Goal: Task Accomplishment & Management: Use online tool/utility

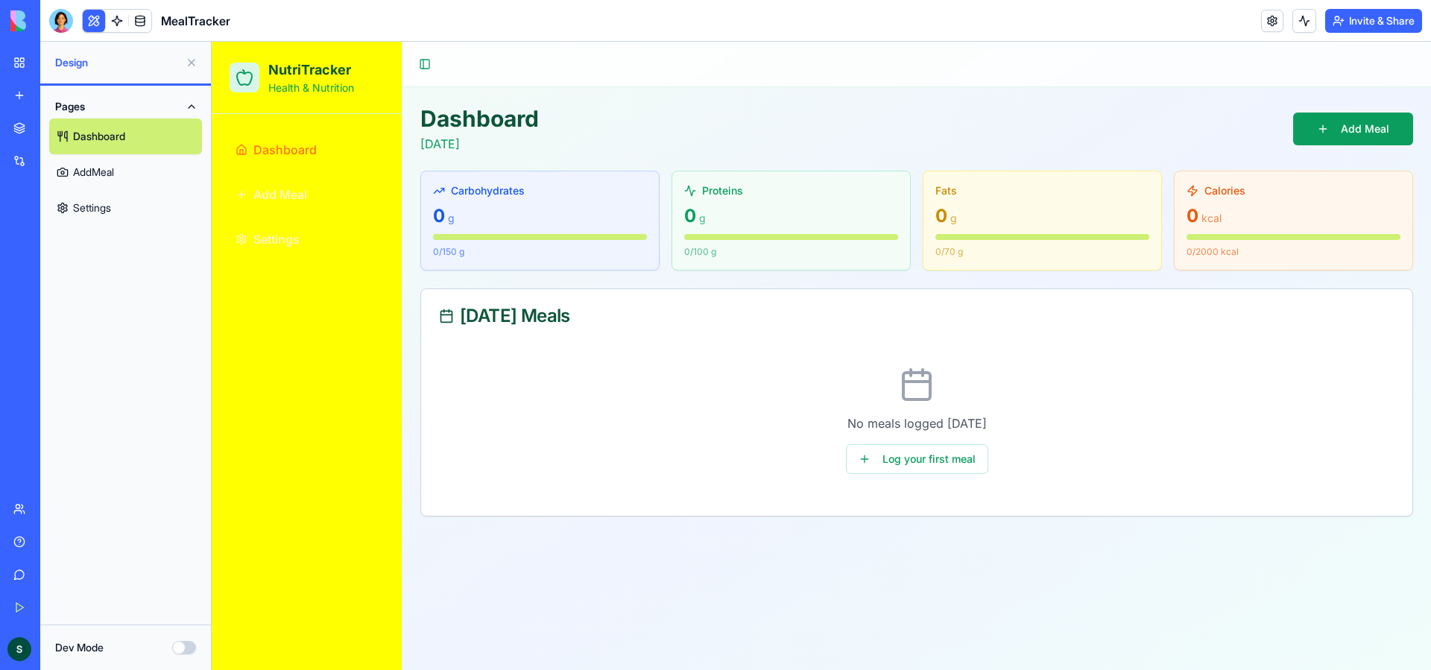
click at [22, 63] on link "My Workspace" at bounding box center [34, 63] width 60 height 30
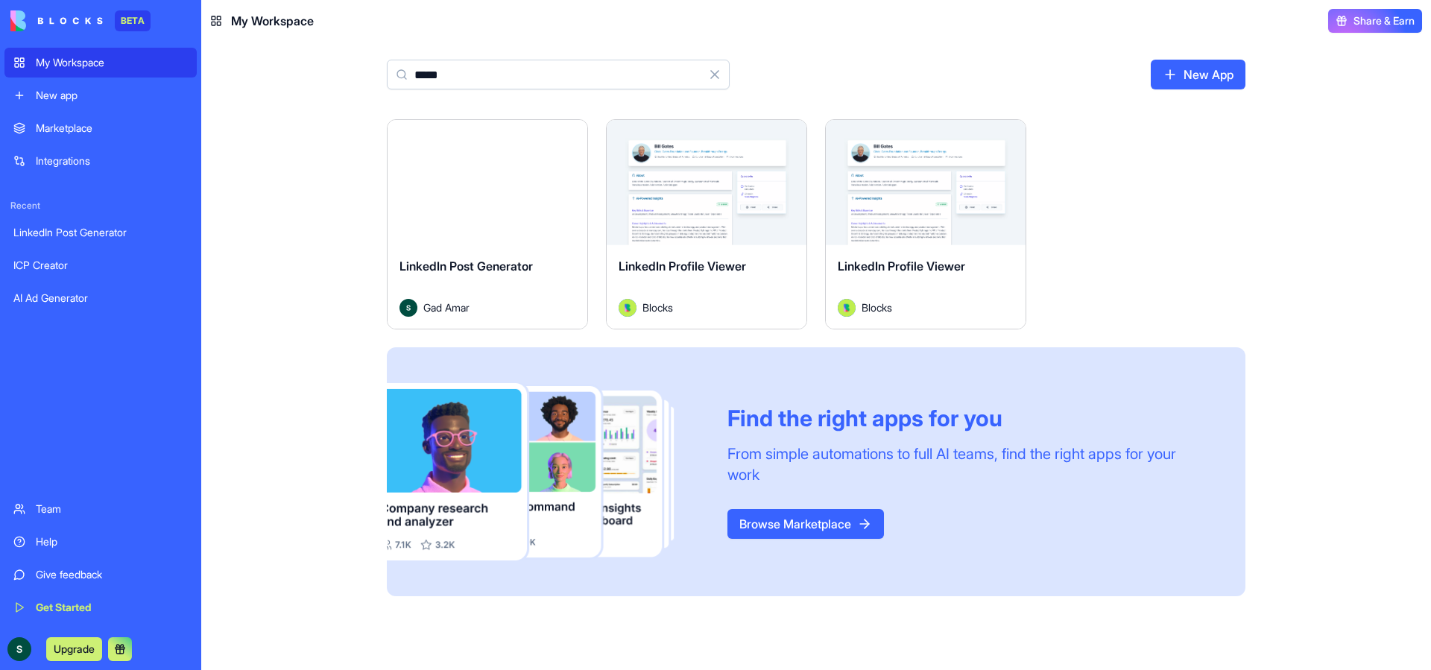
type input "*****"
click at [682, 270] on span "LinkedIn Profile Viewer" at bounding box center [681, 266] width 127 height 15
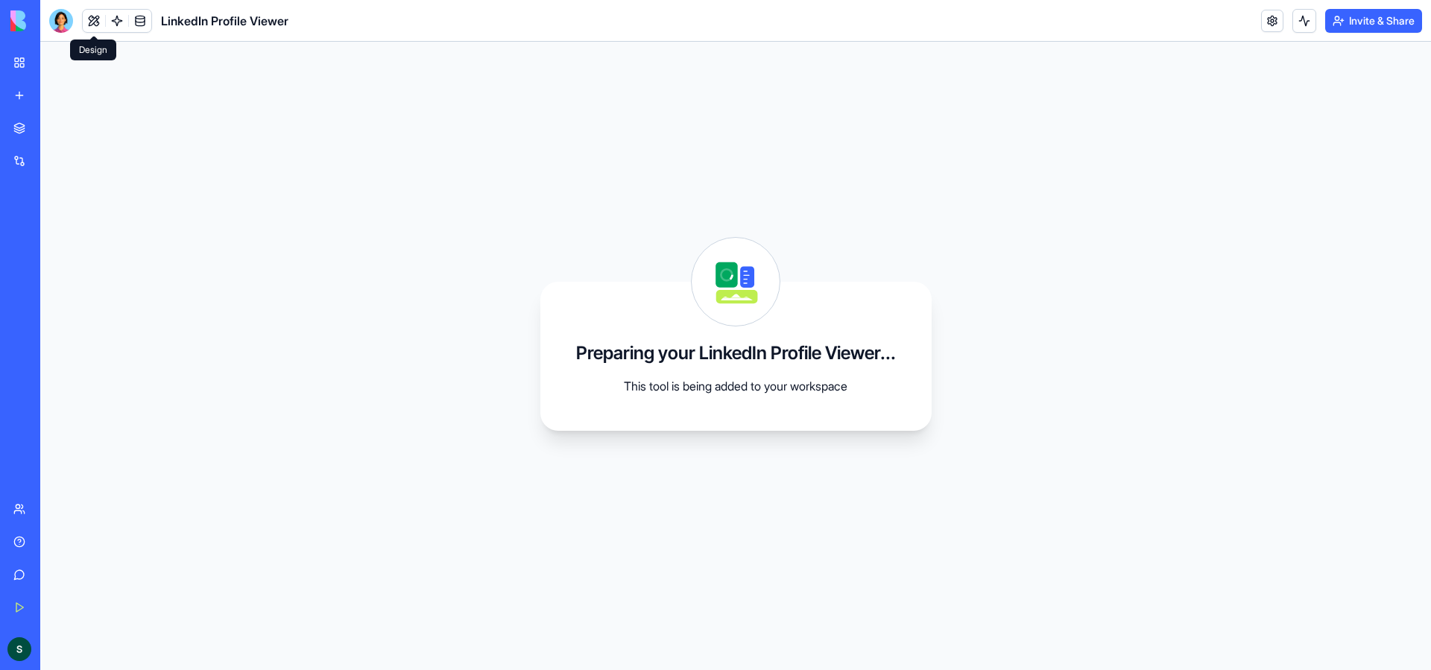
click at [98, 22] on button at bounding box center [94, 21] width 22 height 22
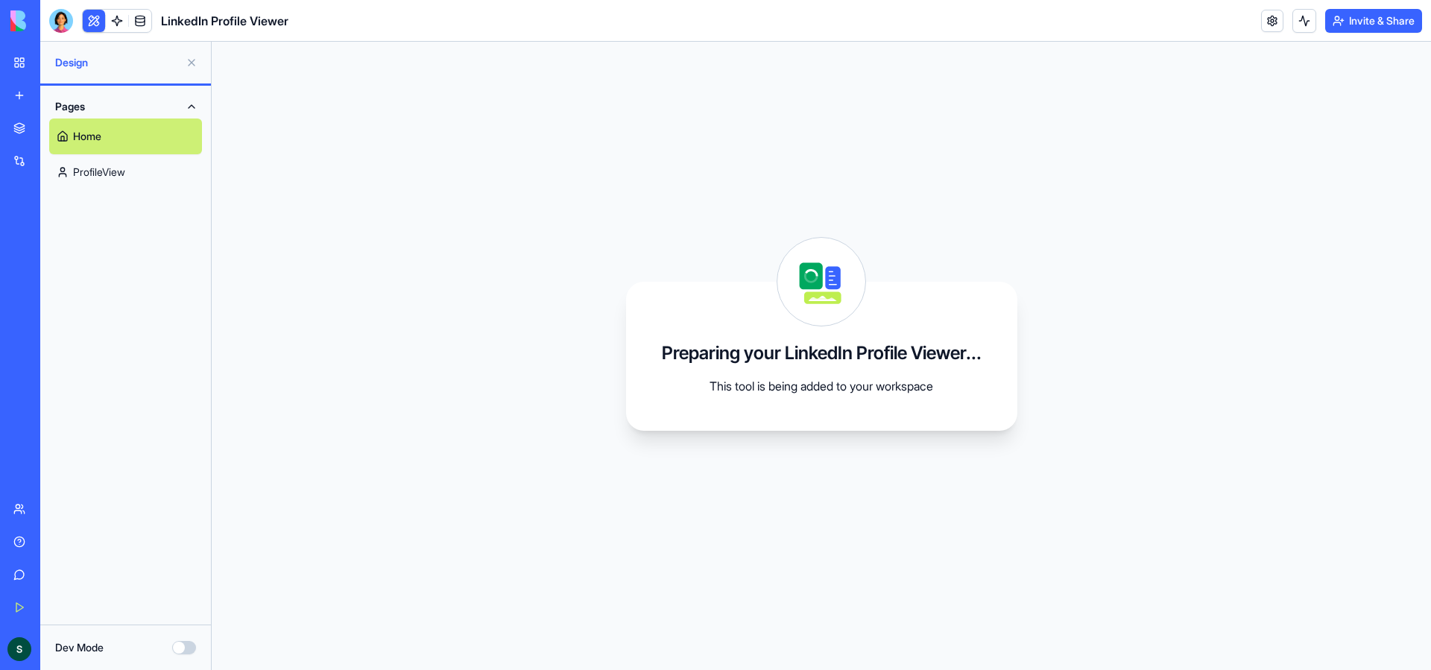
click at [172, 174] on link "ProfileView" at bounding box center [125, 172] width 153 height 36
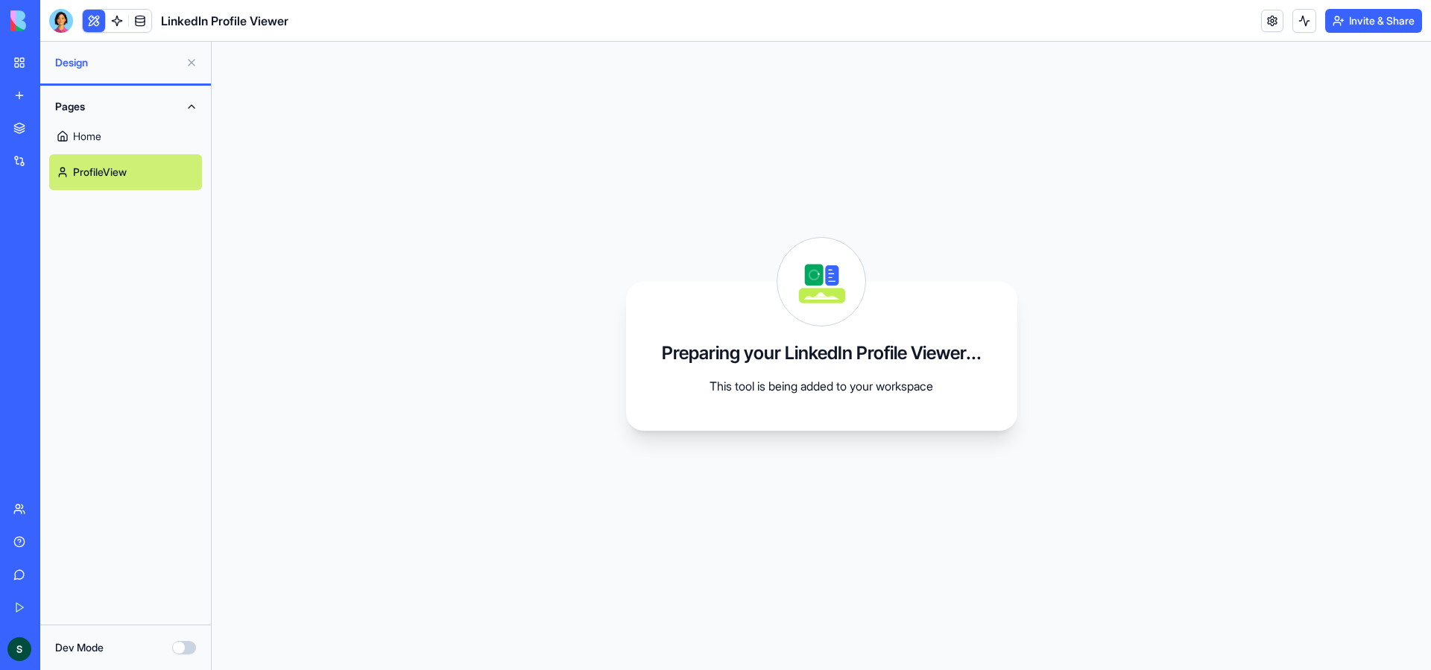
click at [89, 137] on link "Home" at bounding box center [125, 136] width 153 height 36
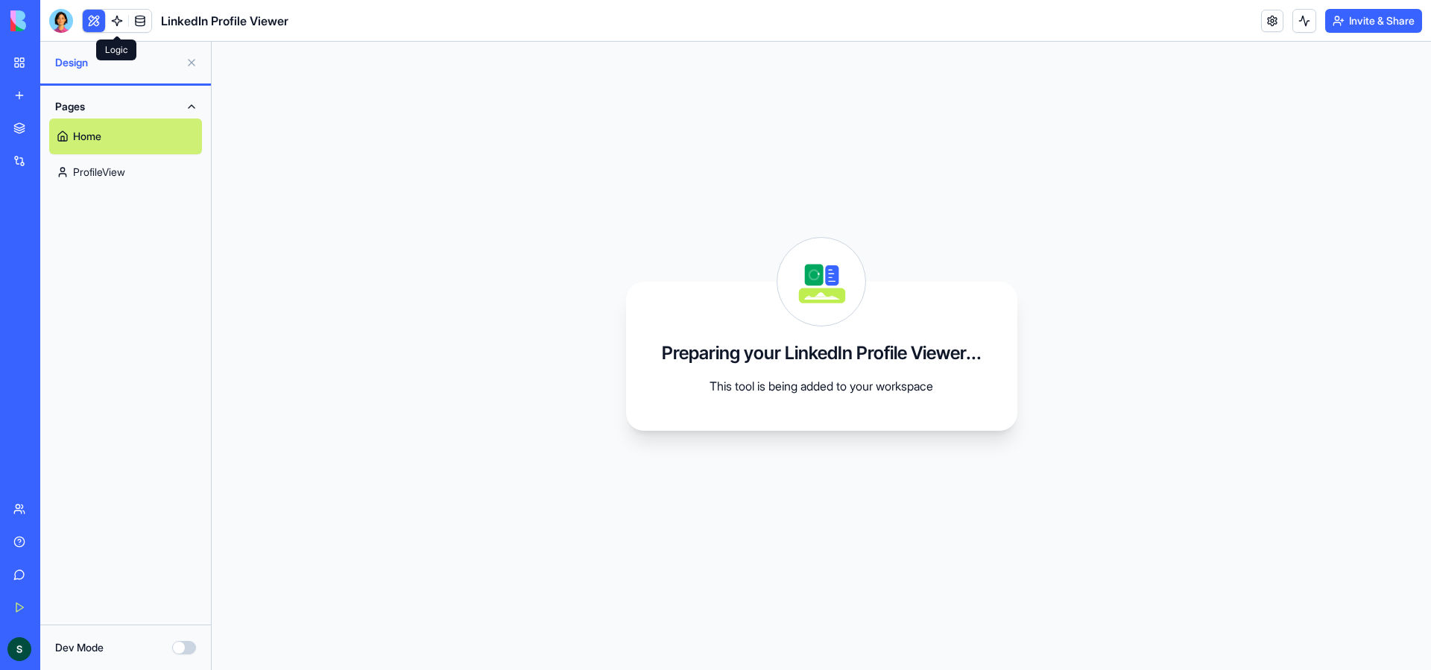
click at [116, 16] on link at bounding box center [117, 21] width 22 height 22
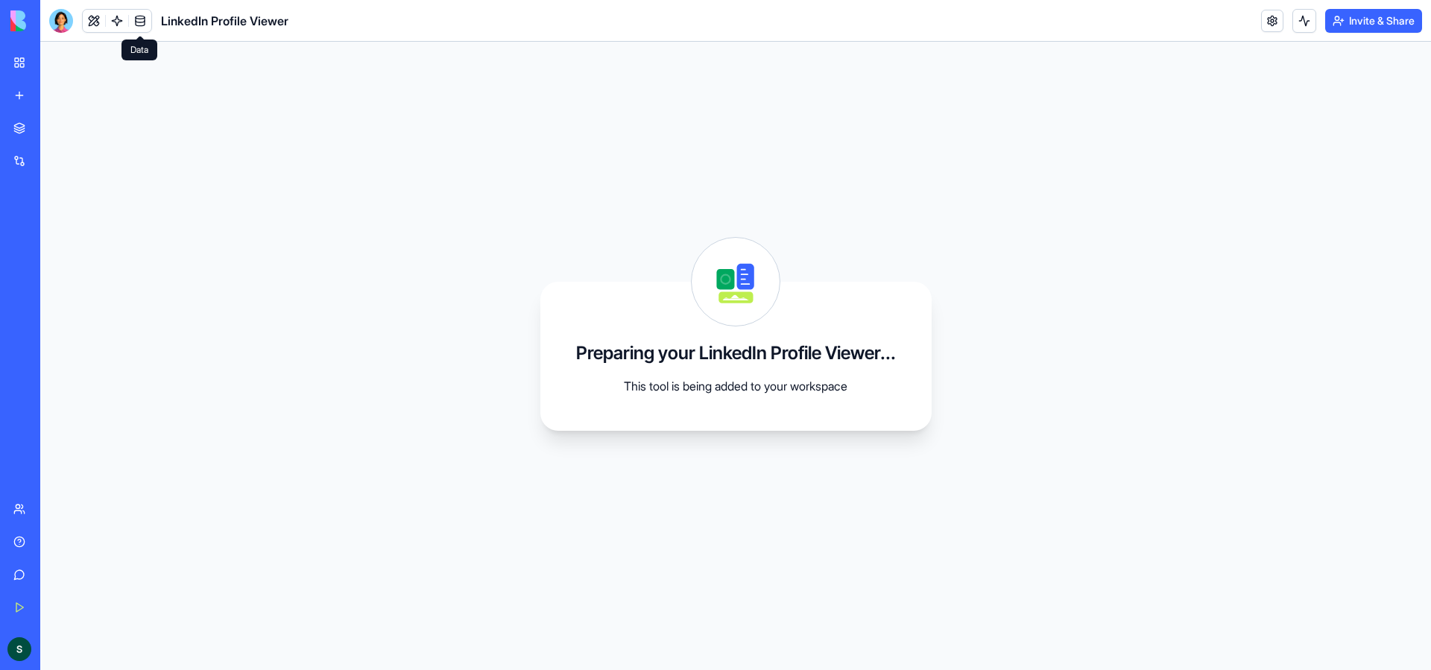
click at [145, 16] on link at bounding box center [140, 21] width 22 height 22
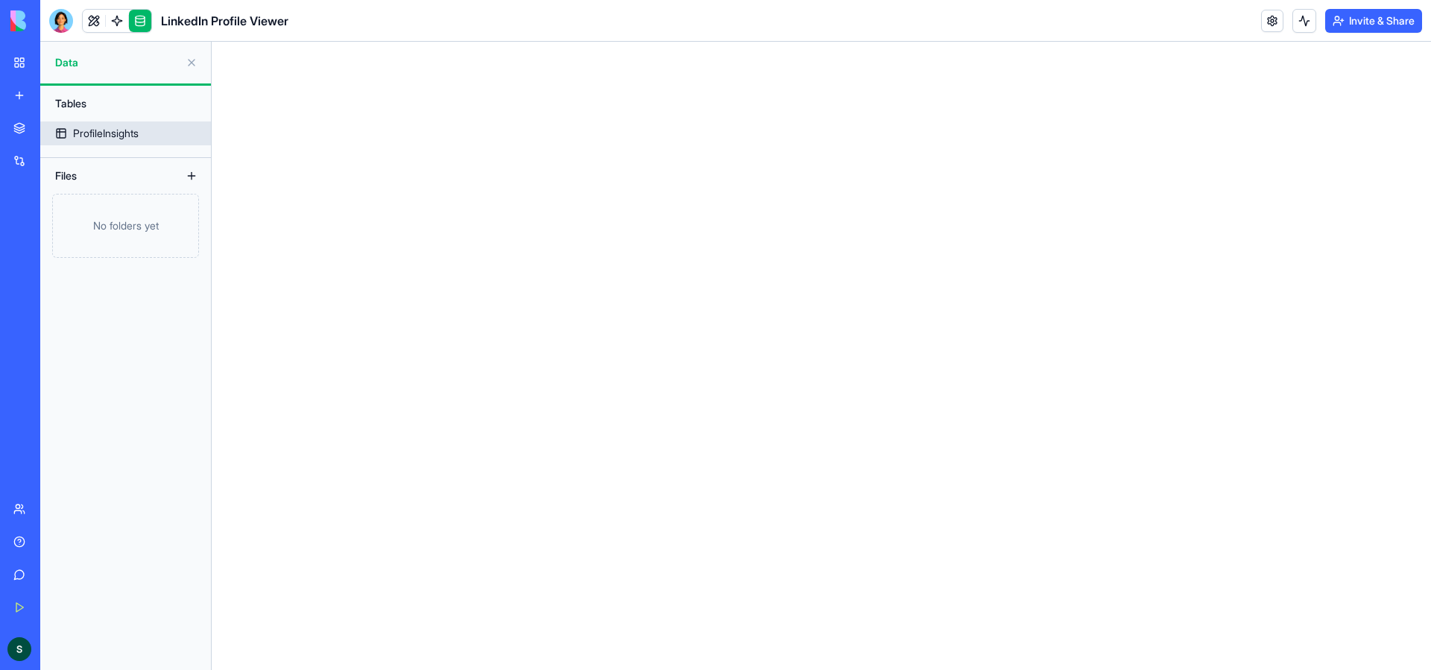
click at [87, 139] on div "ProfileInsights" at bounding box center [106, 133] width 66 height 15
click at [95, 22] on link at bounding box center [94, 21] width 22 height 22
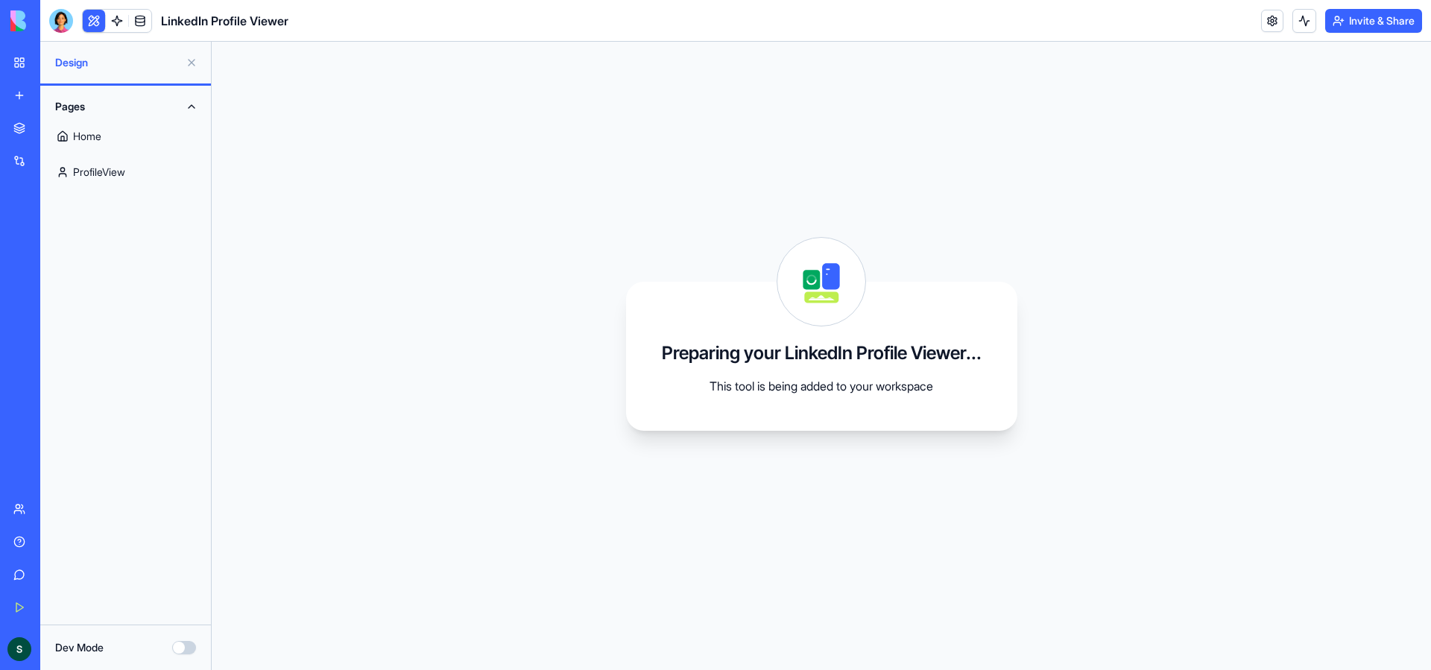
click at [122, 143] on link "Home" at bounding box center [125, 136] width 153 height 36
click at [55, 167] on div "Integrations" at bounding box center [45, 160] width 19 height 15
click at [24, 162] on link "Integrations" at bounding box center [34, 161] width 60 height 30
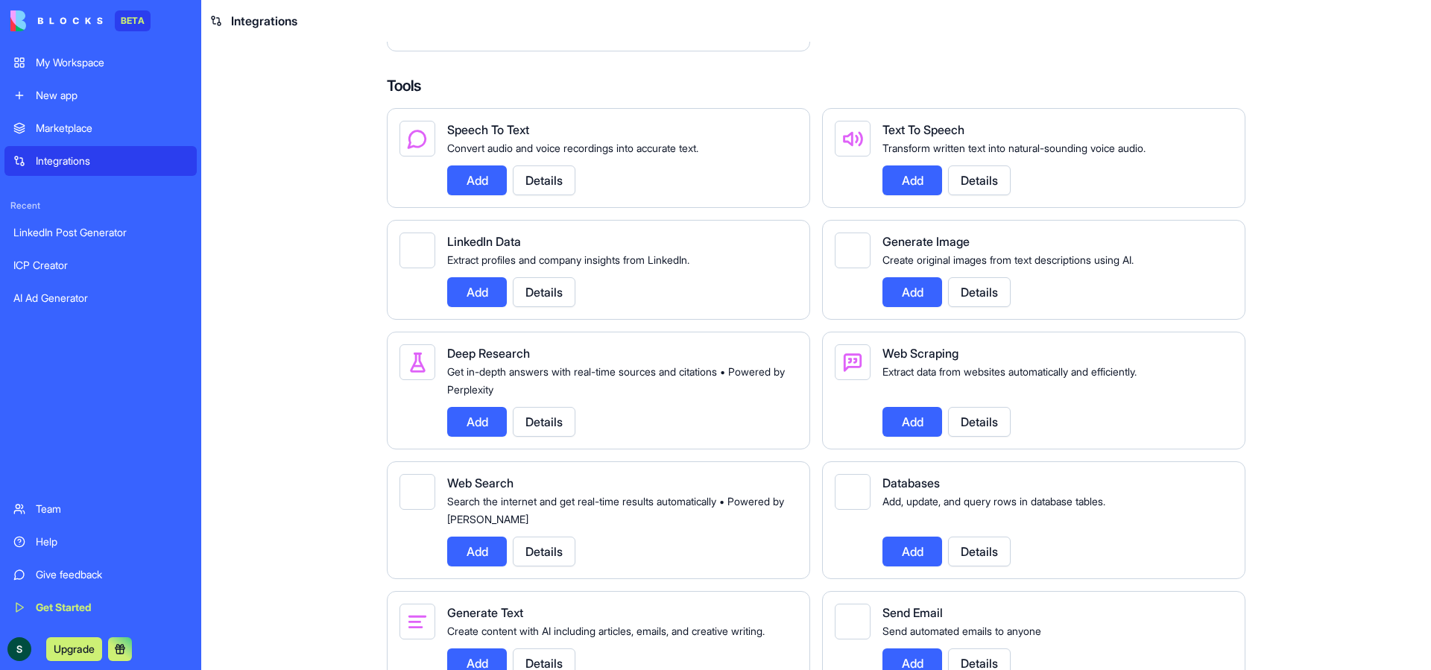
scroll to position [1405, 0]
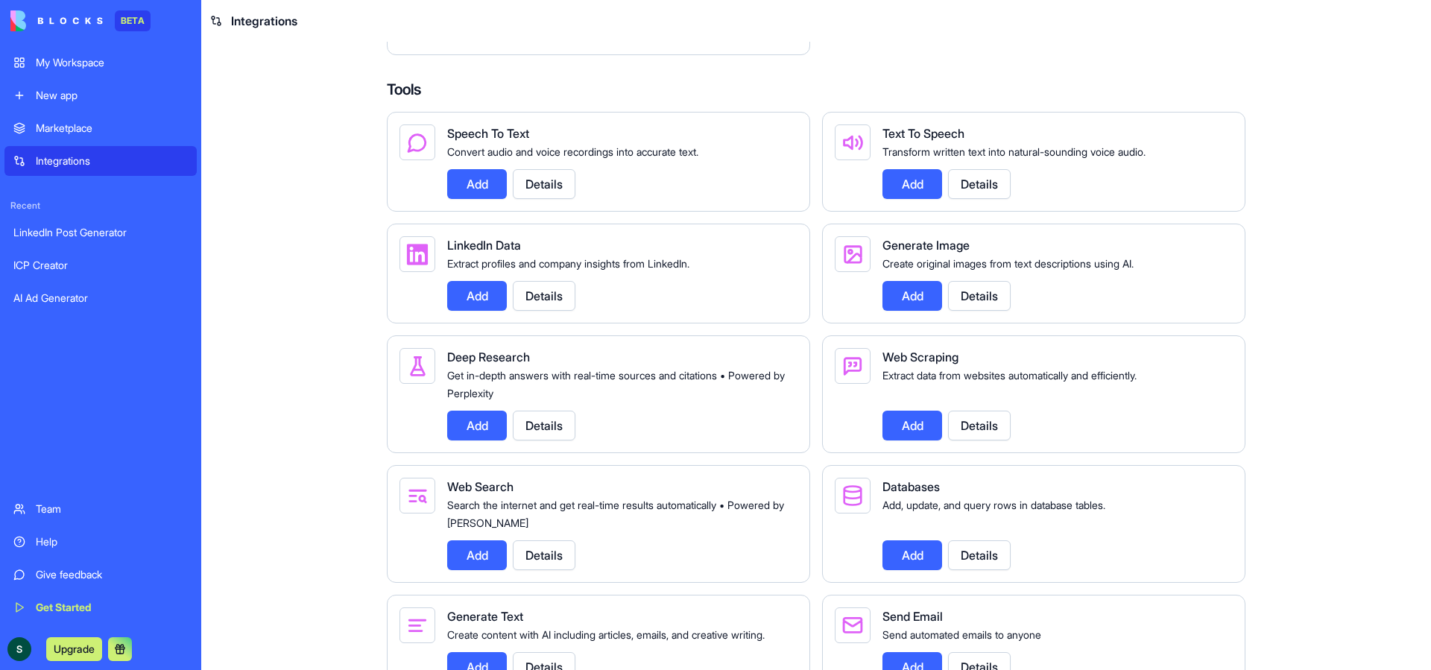
click at [60, 270] on div "ICP Creator" at bounding box center [100, 265] width 174 height 15
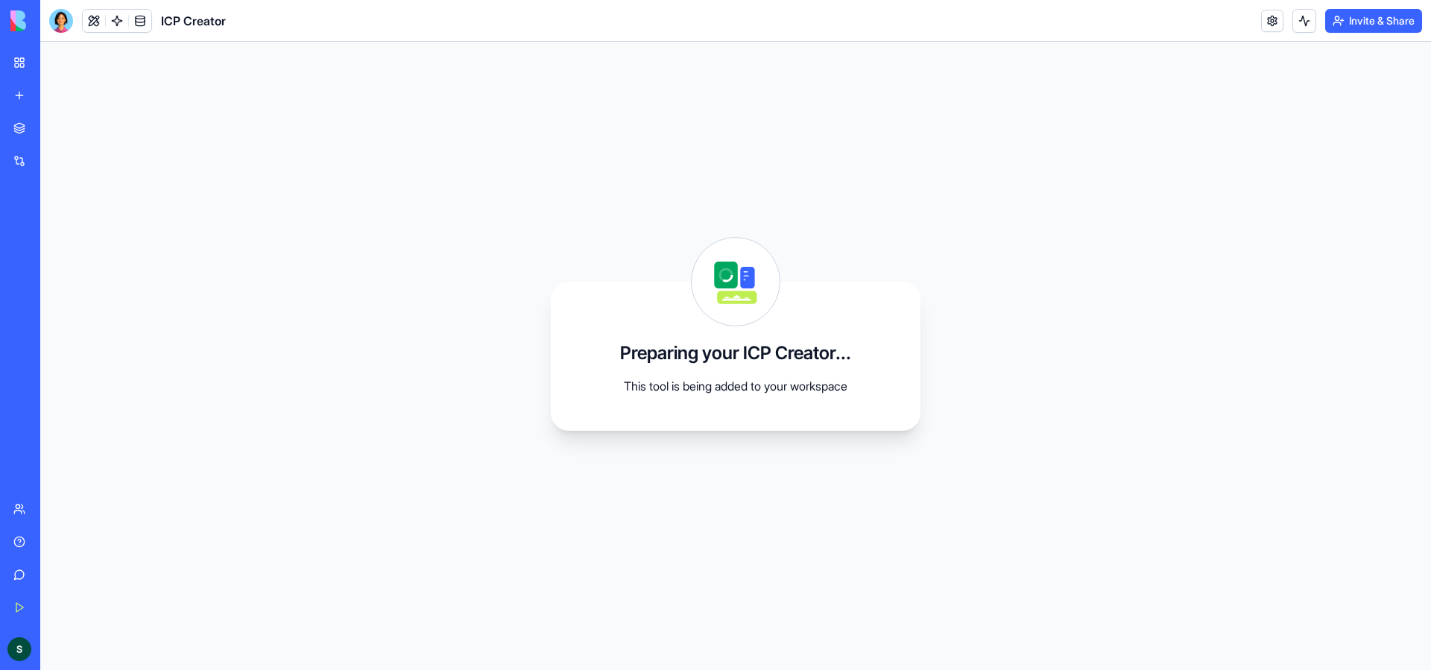
click at [55, 69] on div "My Workspace" at bounding box center [45, 62] width 19 height 15
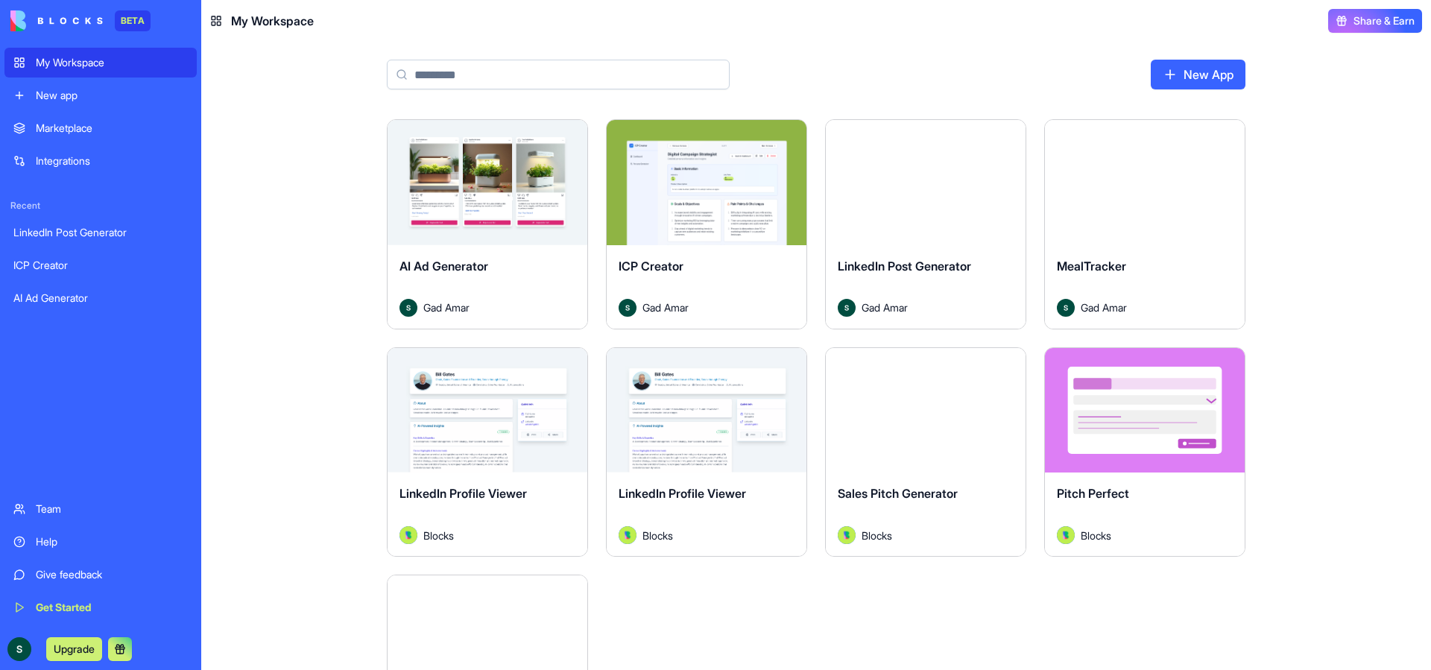
click at [622, 75] on input at bounding box center [558, 75] width 343 height 30
click at [513, 414] on button "Launch" at bounding box center [487, 410] width 112 height 30
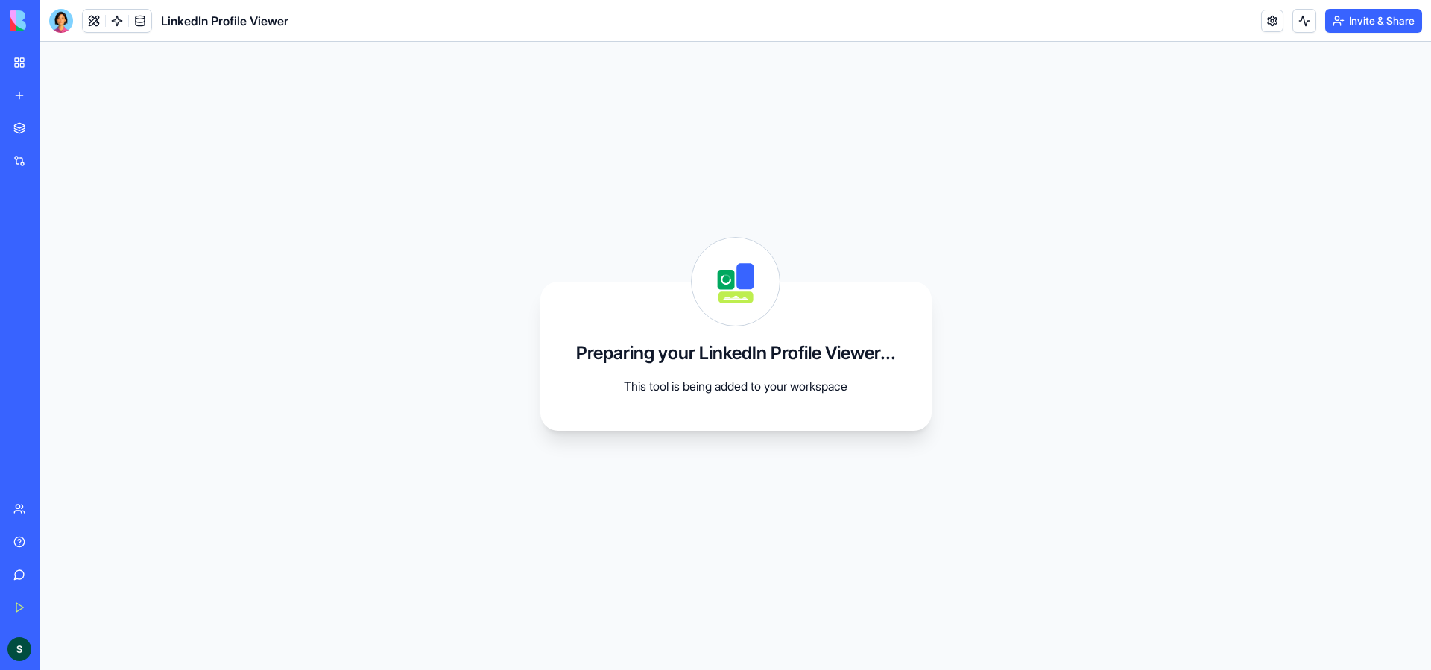
click at [118, 20] on link at bounding box center [117, 21] width 22 height 22
click at [140, 23] on link at bounding box center [140, 21] width 22 height 22
click at [96, 22] on button at bounding box center [94, 21] width 22 height 22
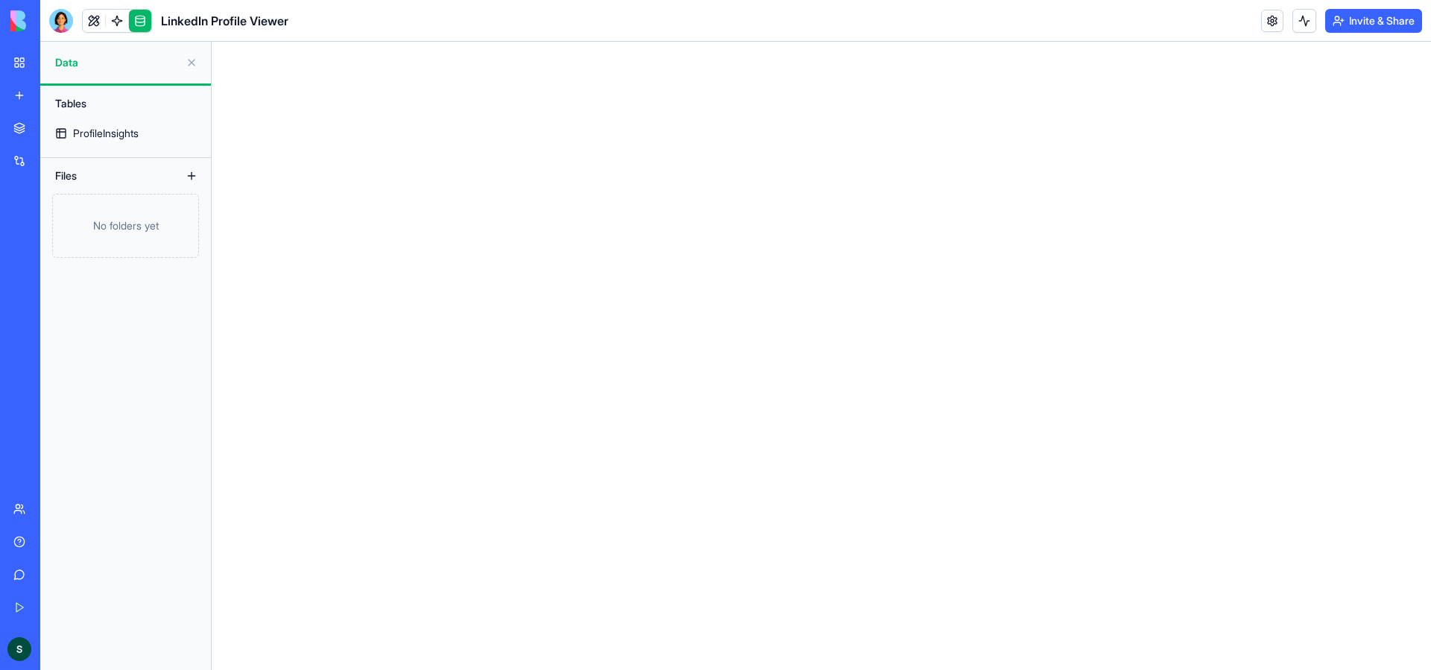
click at [120, 174] on div "Files" at bounding box center [107, 176] width 119 height 24
click at [191, 174] on button at bounding box center [192, 176] width 24 height 24
drag, startPoint x: 70, startPoint y: 177, endPoint x: 82, endPoint y: 162, distance: 19.1
click at [70, 177] on div "Files" at bounding box center [107, 176] width 119 height 24
click at [96, 136] on div "ProfileInsights" at bounding box center [106, 133] width 66 height 15
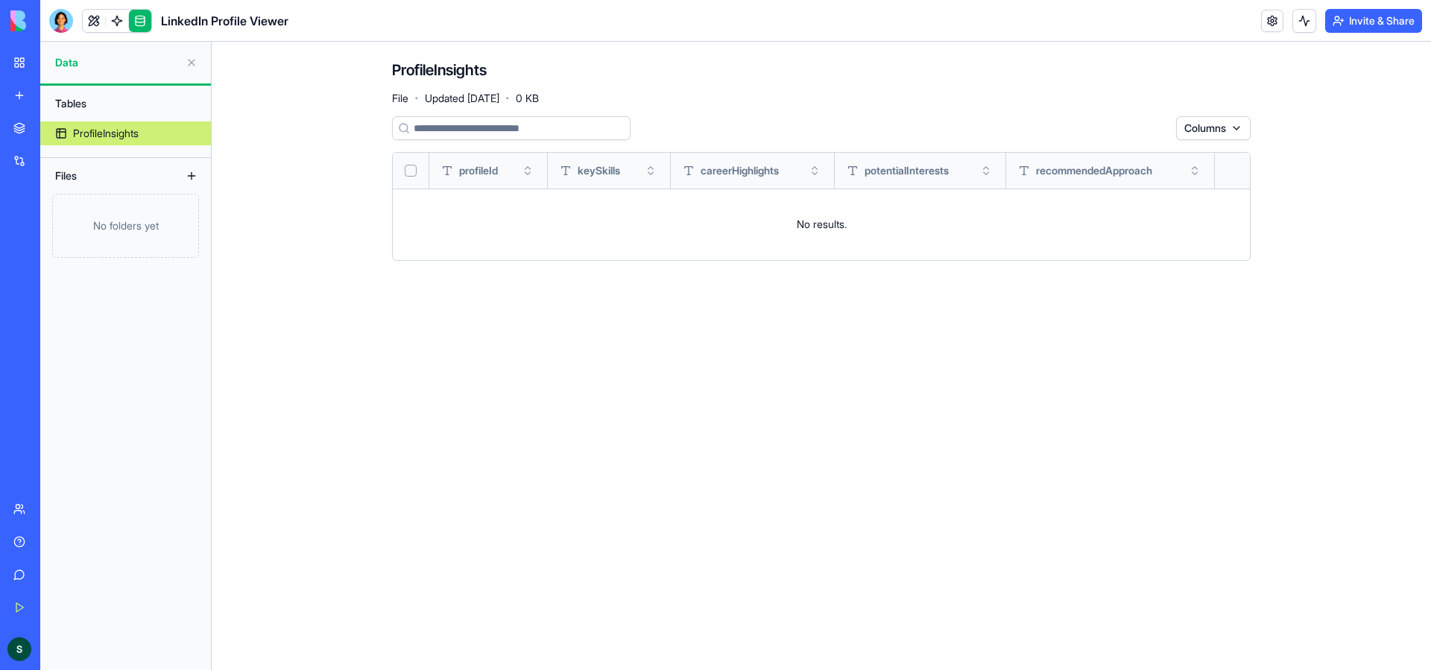
click at [540, 124] on input at bounding box center [511, 128] width 238 height 24
click at [1226, 133] on html "BETA My Workspace New app Marketplace Integrations Recent LinkedIn Post Generat…" at bounding box center [715, 335] width 1431 height 670
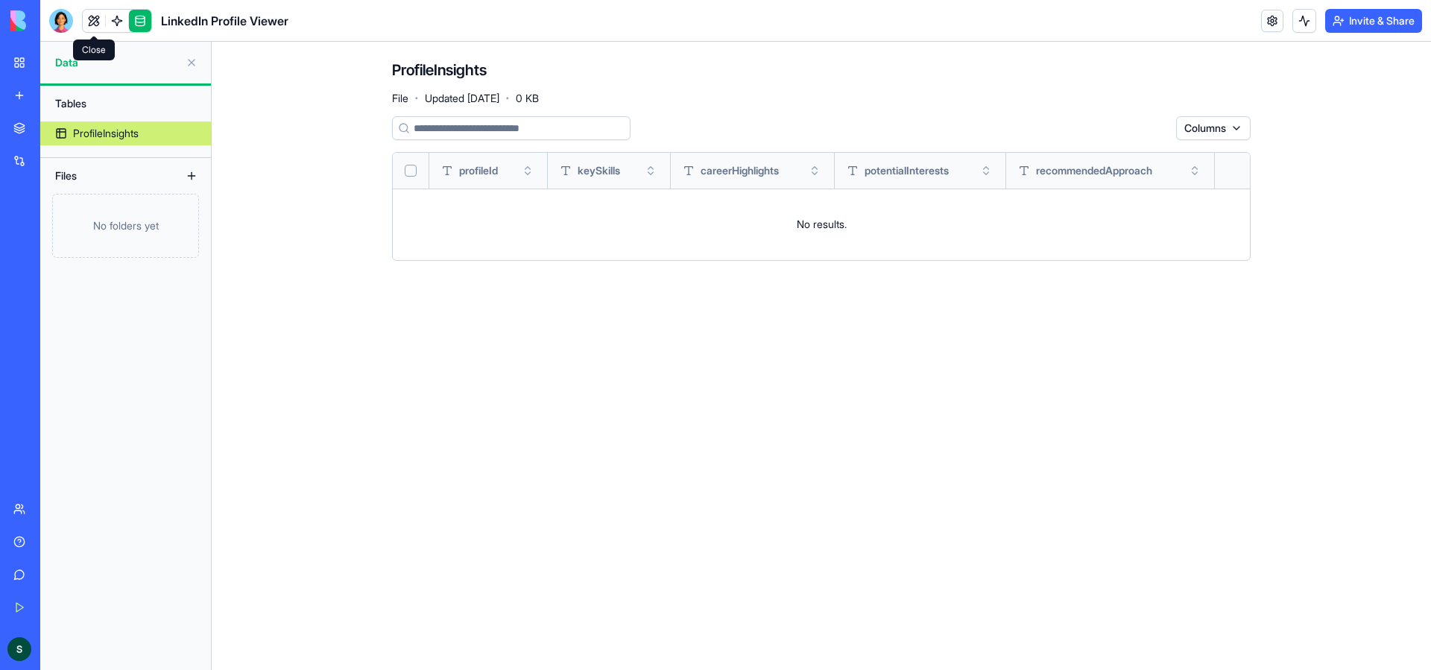
click at [98, 22] on link at bounding box center [94, 21] width 22 height 22
click at [92, 21] on link at bounding box center [94, 21] width 22 height 22
click at [118, 19] on link at bounding box center [117, 21] width 22 height 22
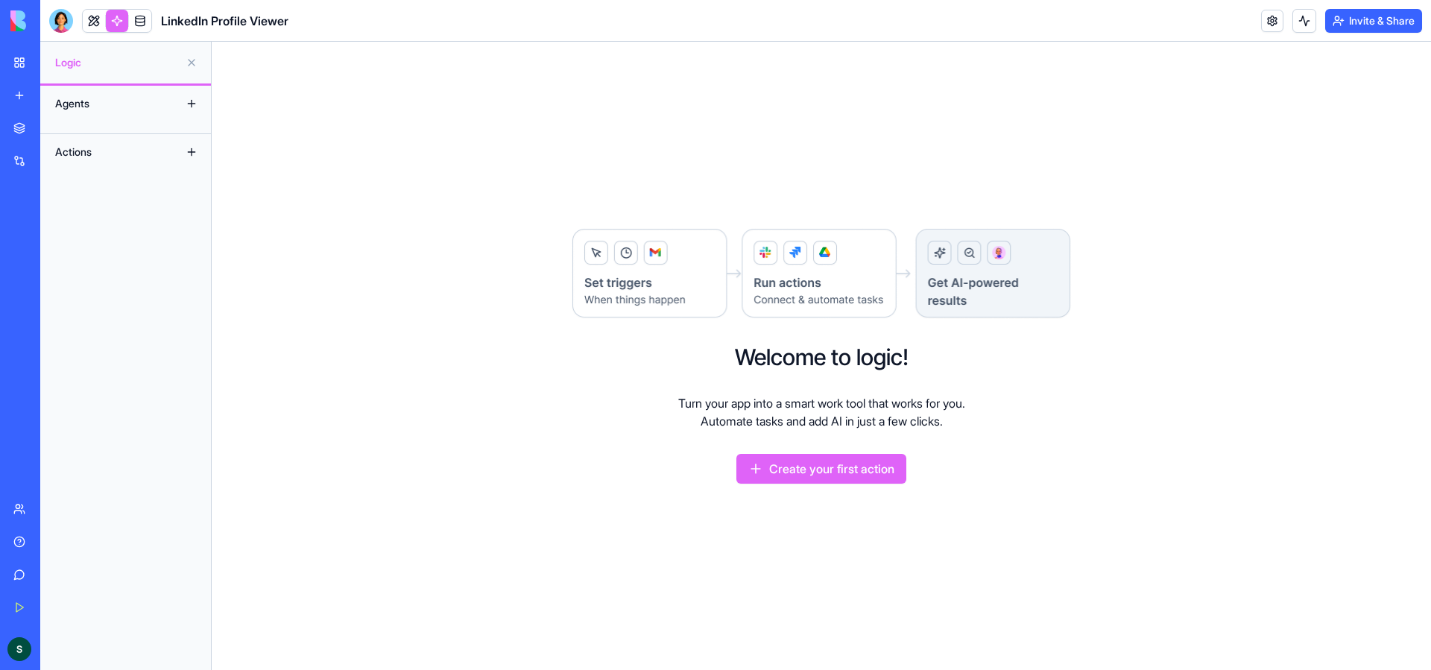
click at [837, 289] on img at bounding box center [821, 274] width 501 height 92
click at [186, 103] on button at bounding box center [192, 104] width 24 height 24
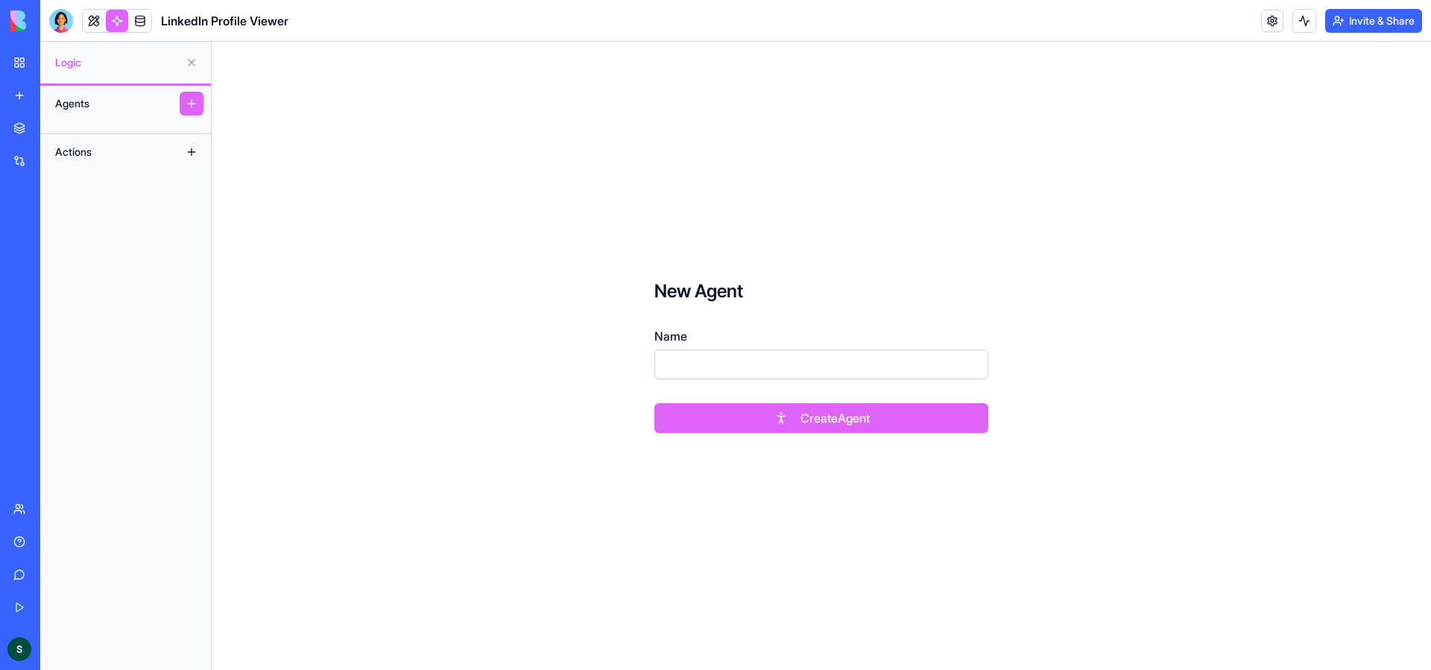
click at [139, 140] on div "Actions" at bounding box center [107, 152] width 119 height 24
click at [194, 156] on button at bounding box center [192, 152] width 24 height 24
click at [184, 151] on button at bounding box center [192, 152] width 24 height 24
click at [190, 153] on button at bounding box center [192, 152] width 24 height 24
click at [197, 70] on button at bounding box center [192, 63] width 24 height 24
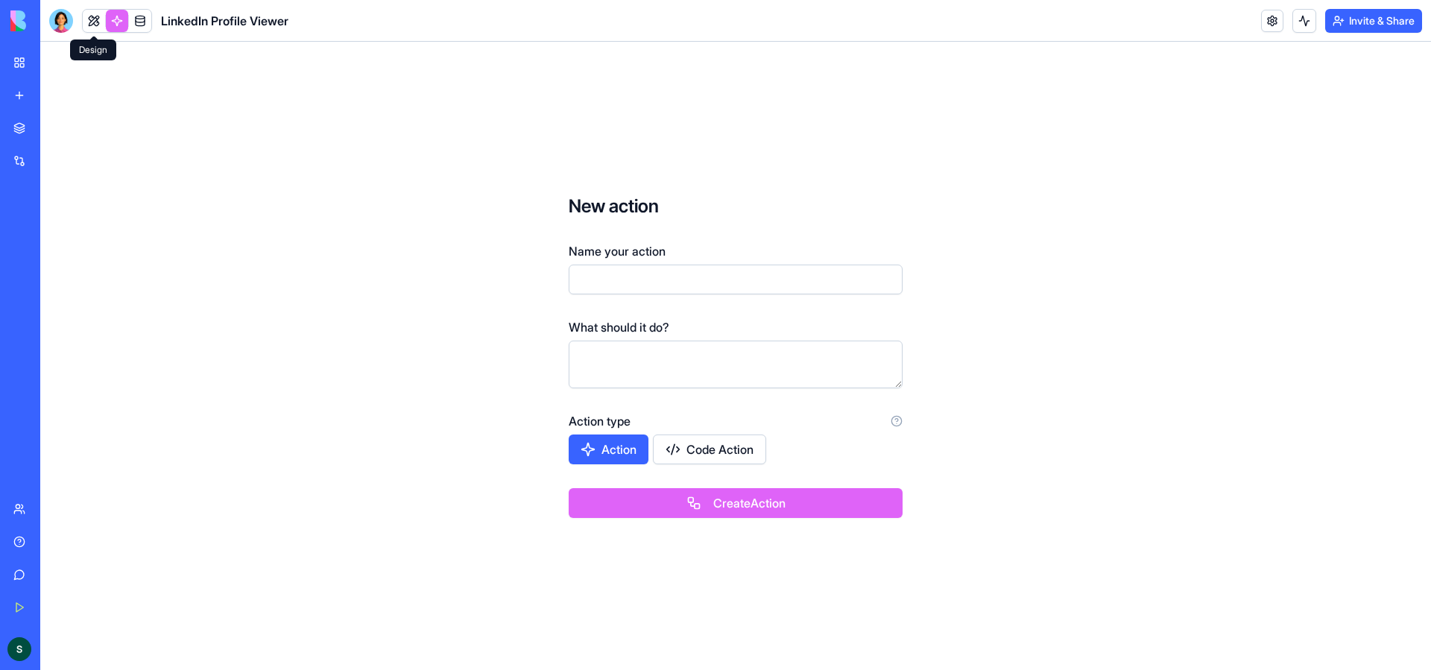
click at [95, 19] on link at bounding box center [94, 21] width 22 height 22
click at [29, 62] on link "My Workspace" at bounding box center [34, 63] width 60 height 30
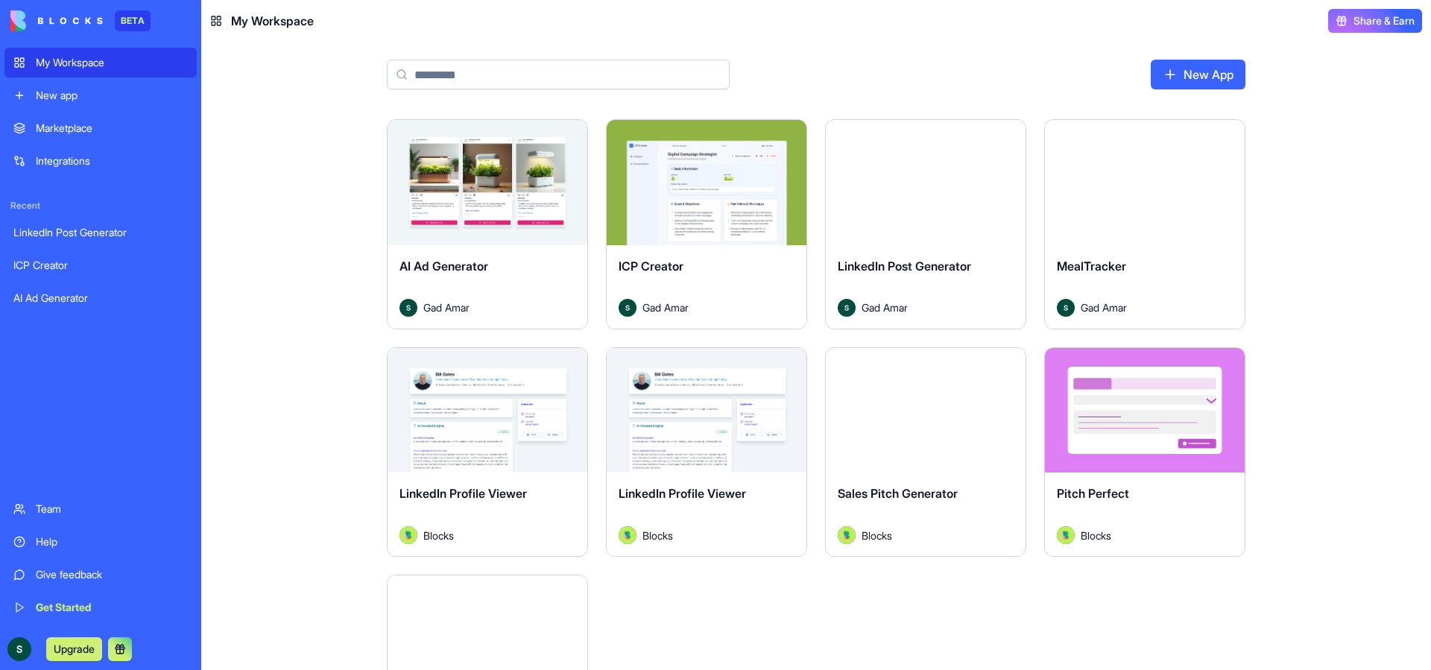
click at [127, 130] on div "Marketplace" at bounding box center [112, 128] width 152 height 15
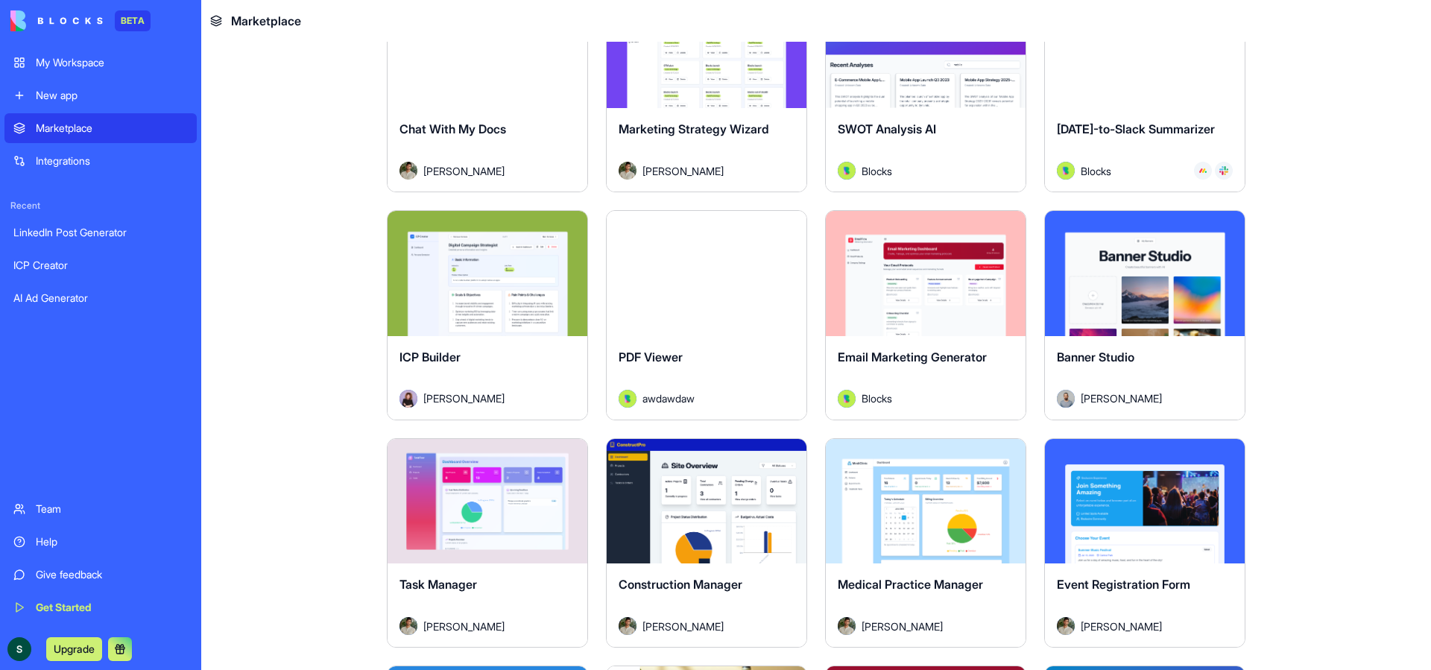
scroll to position [2408, 0]
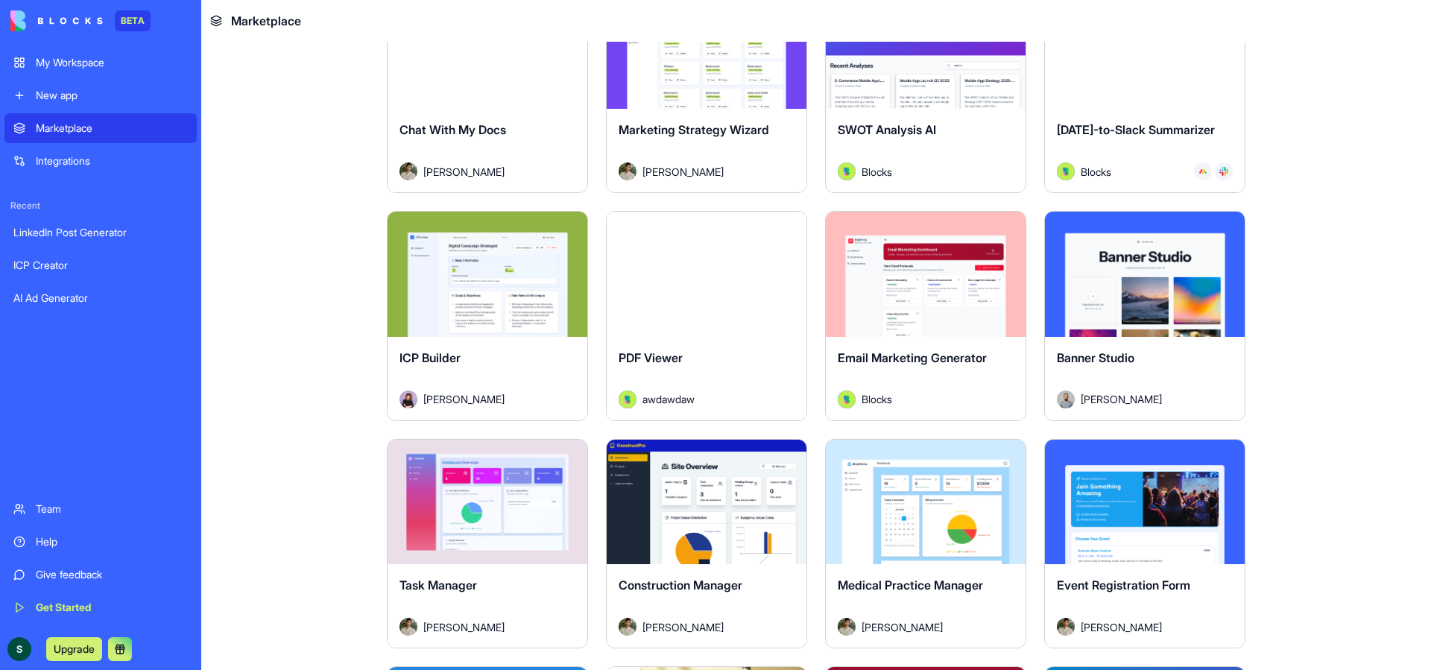
click at [519, 519] on div "Explore" at bounding box center [487, 502] width 200 height 125
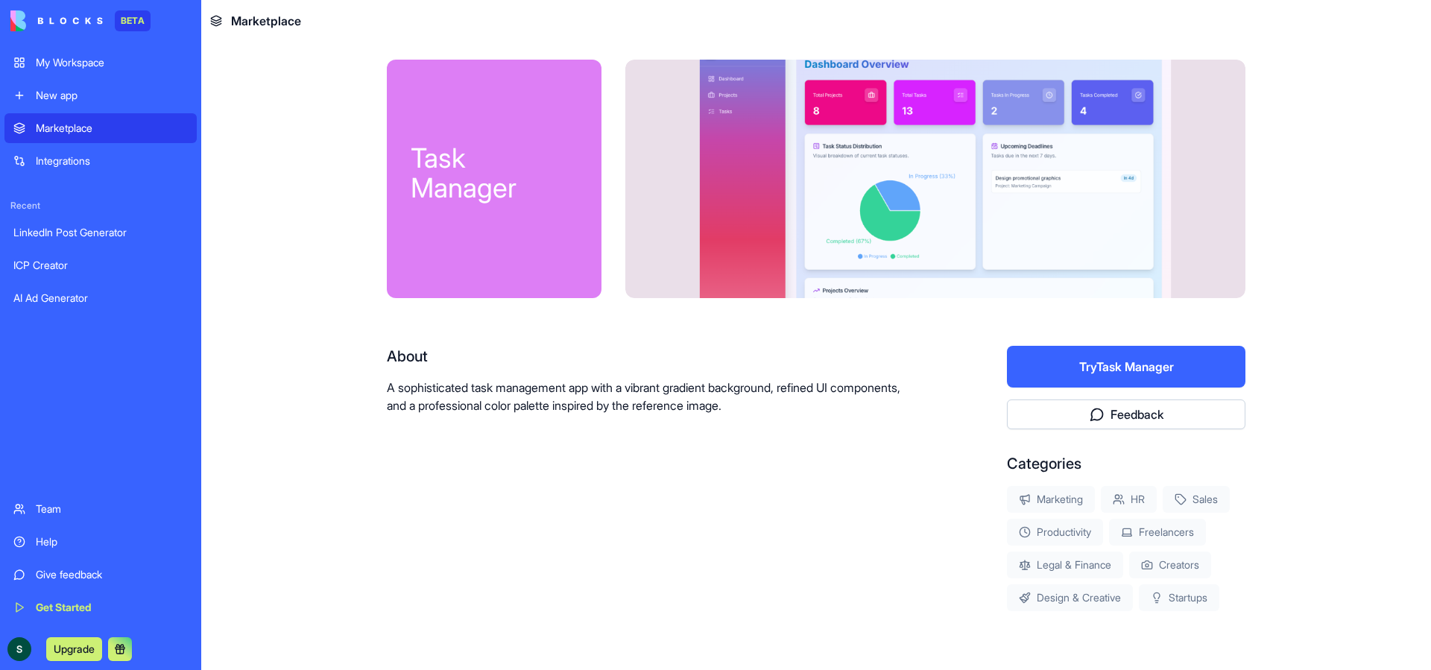
scroll to position [1, 0]
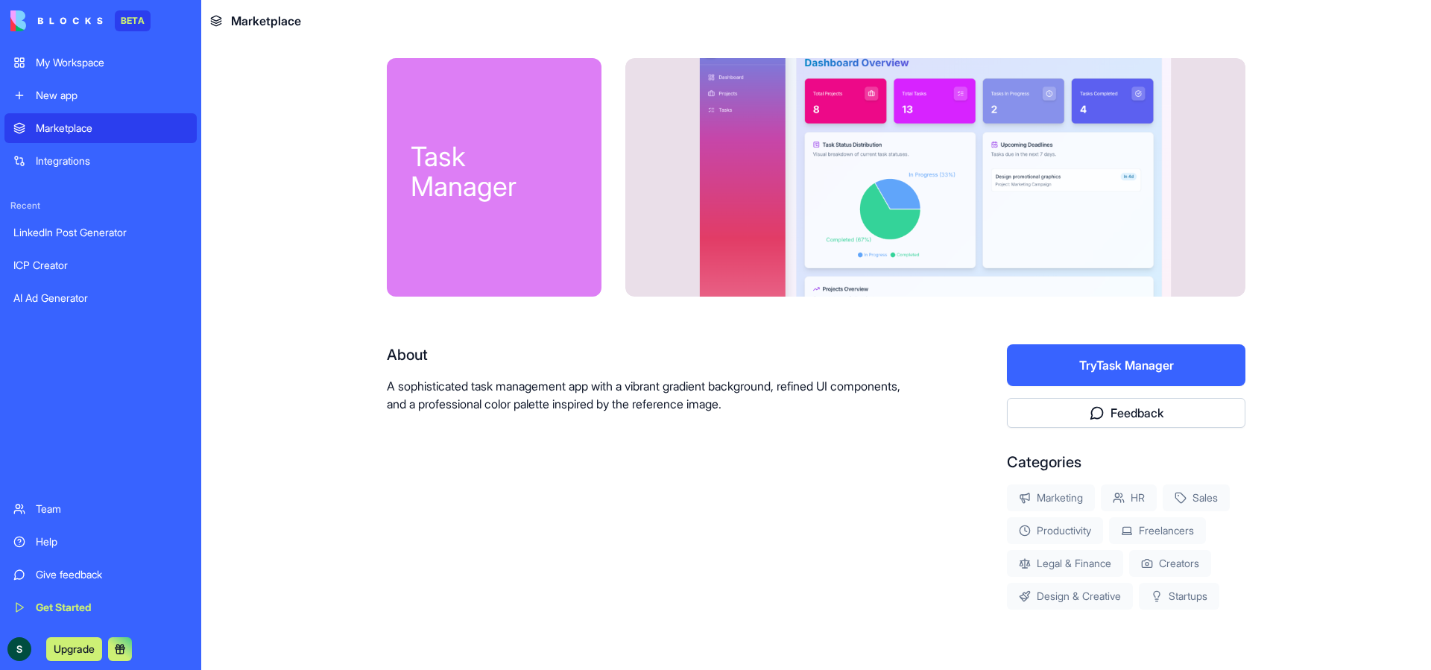
click at [1134, 359] on button "Try Task Manager" at bounding box center [1126, 365] width 238 height 42
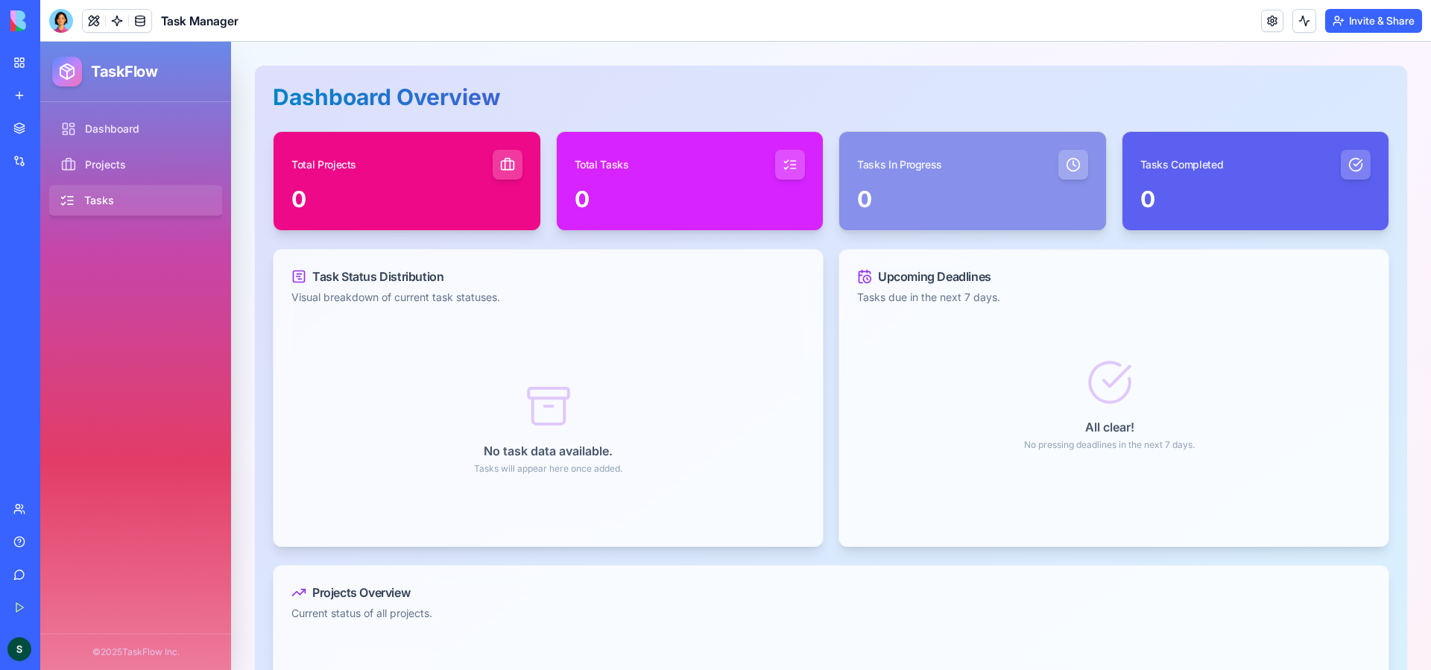
click at [121, 201] on link "Tasks" at bounding box center [136, 201] width 177 height 31
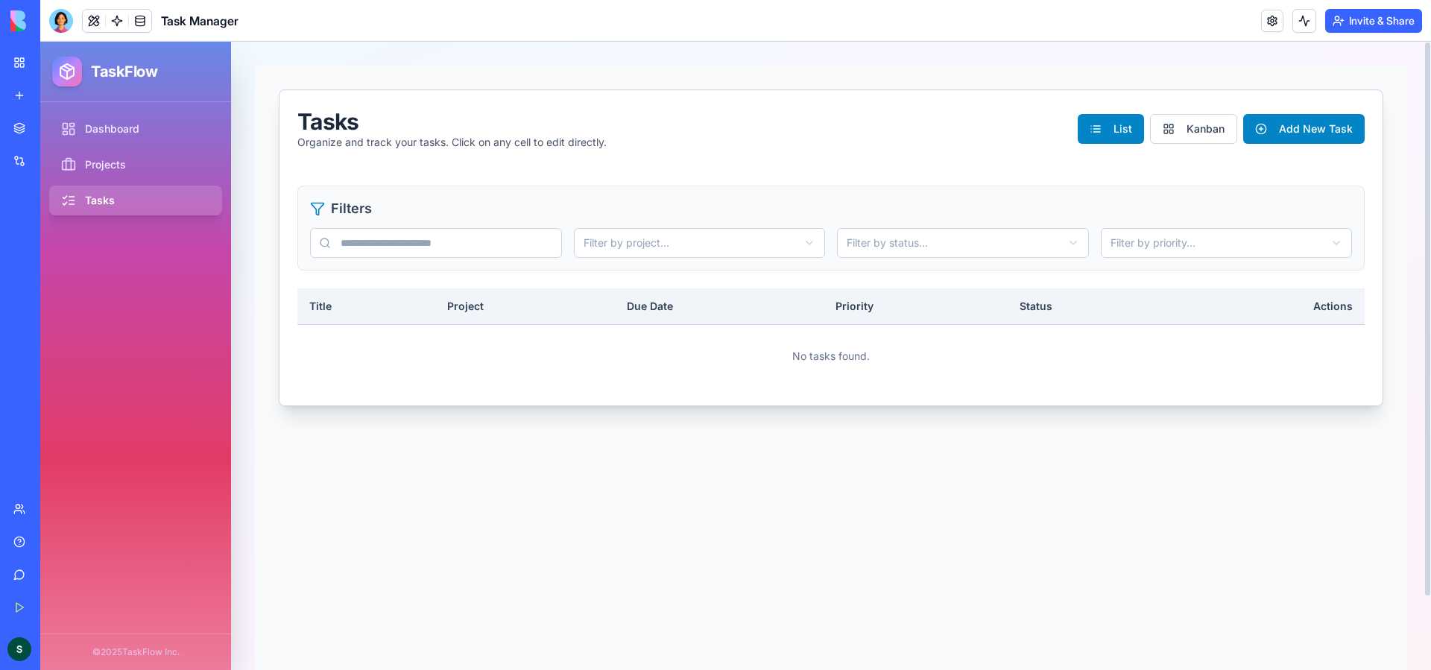
click at [408, 236] on input "text" at bounding box center [436, 243] width 252 height 30
click at [1302, 131] on button "Add New Task" at bounding box center [1303, 129] width 121 height 30
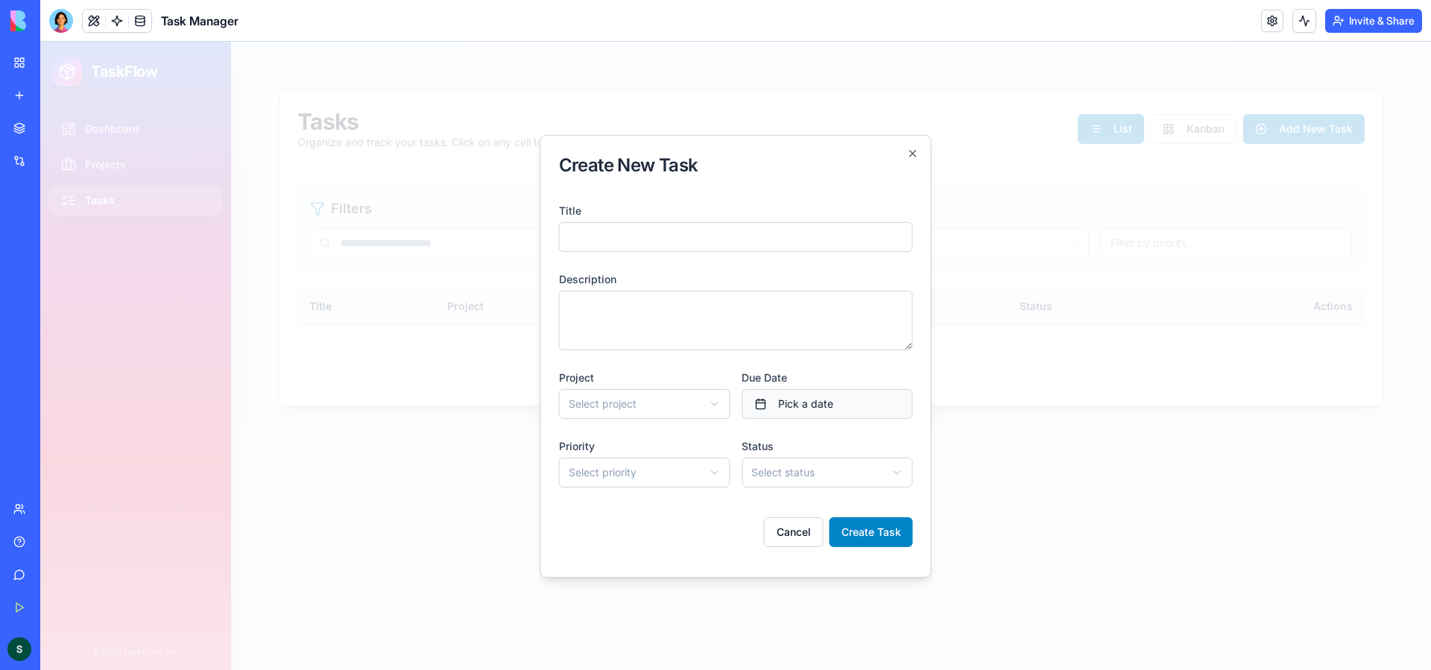
click at [814, 409] on span "Pick a date" at bounding box center [805, 403] width 55 height 15
click at [585, 398] on body "**********" at bounding box center [735, 356] width 1390 height 628
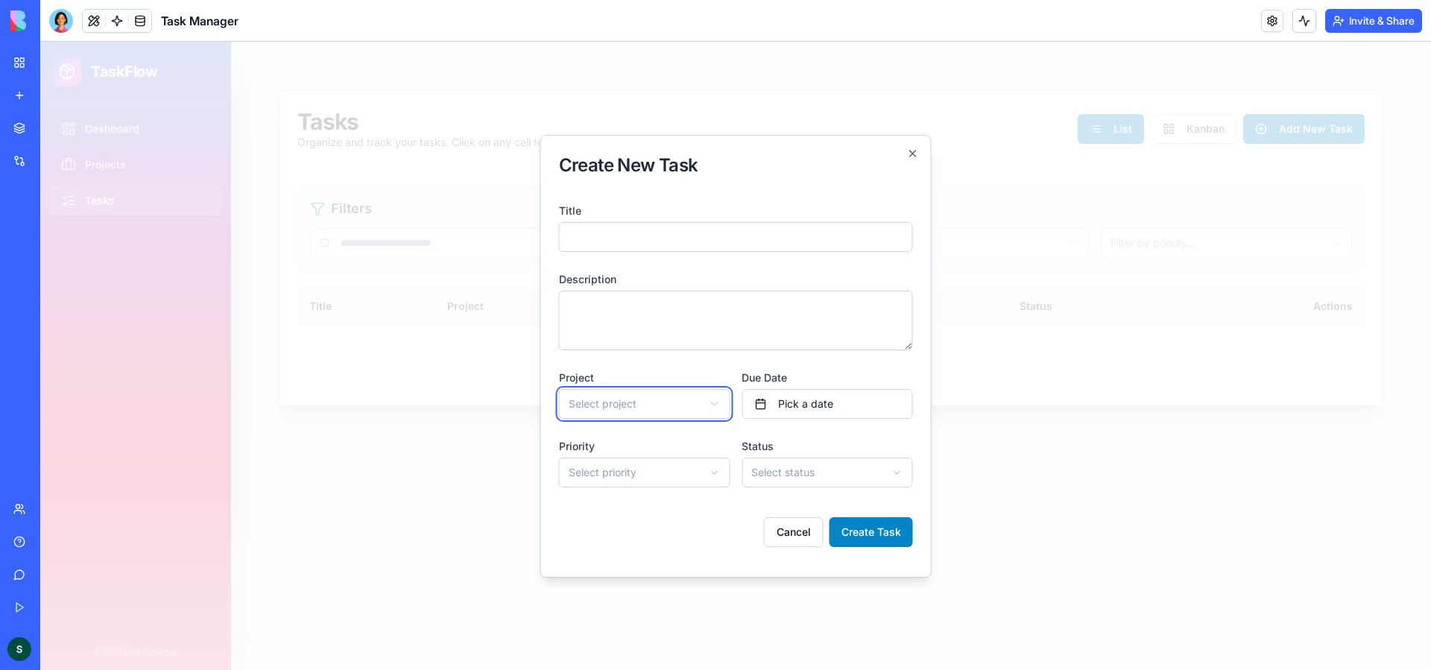
click at [585, 398] on body "**********" at bounding box center [735, 356] width 1390 height 628
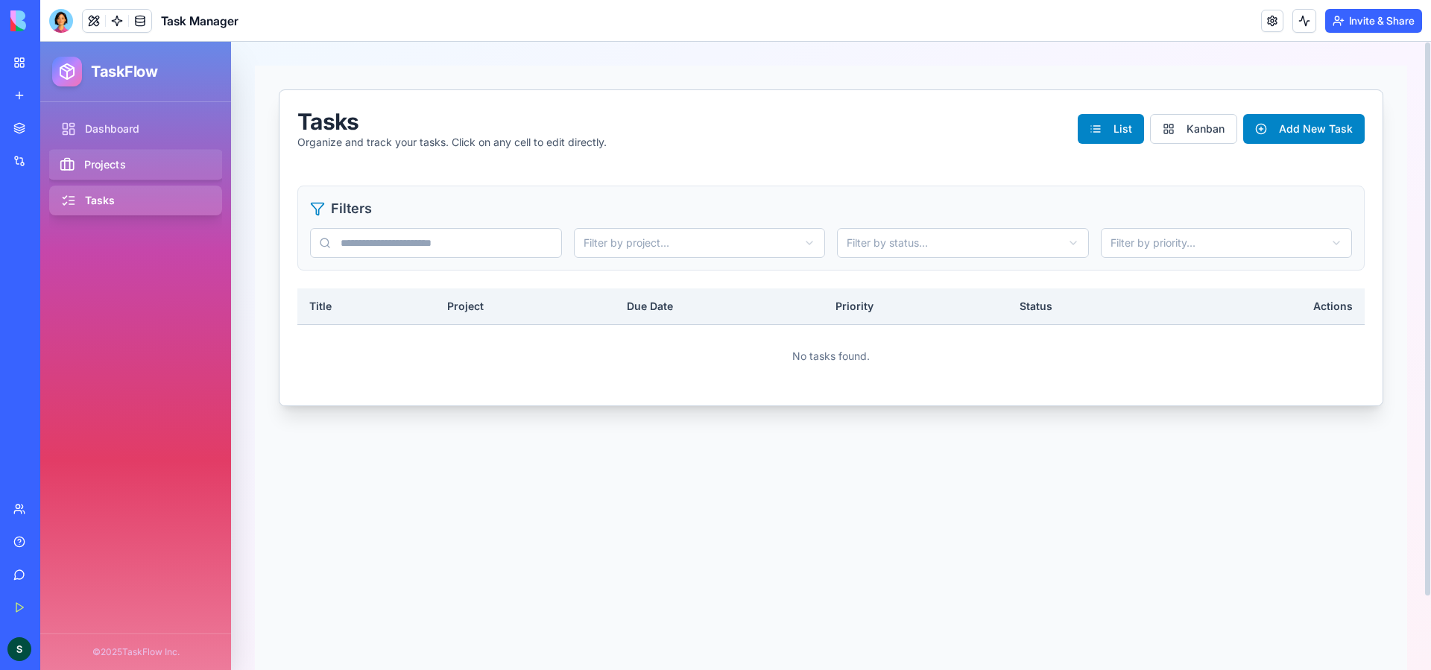
click at [94, 159] on link "Projects" at bounding box center [136, 165] width 177 height 31
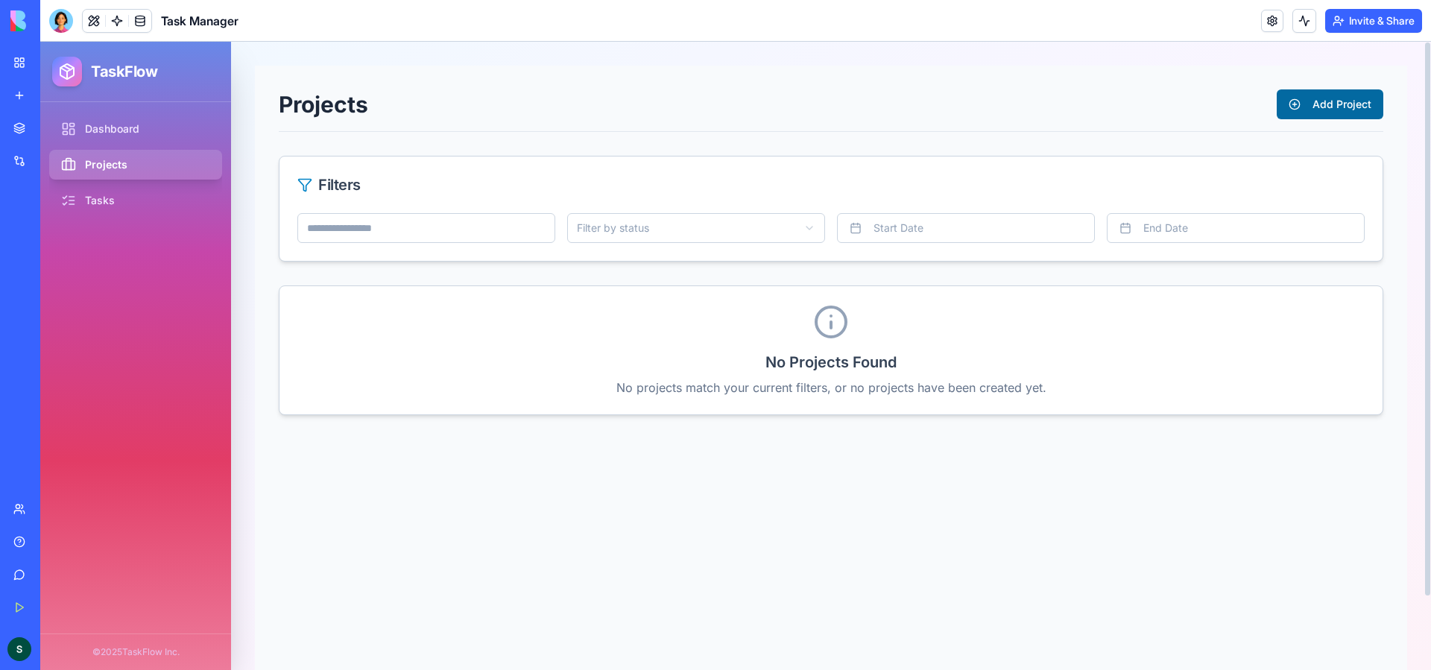
click at [1345, 107] on button "Add Project" at bounding box center [1329, 104] width 107 height 30
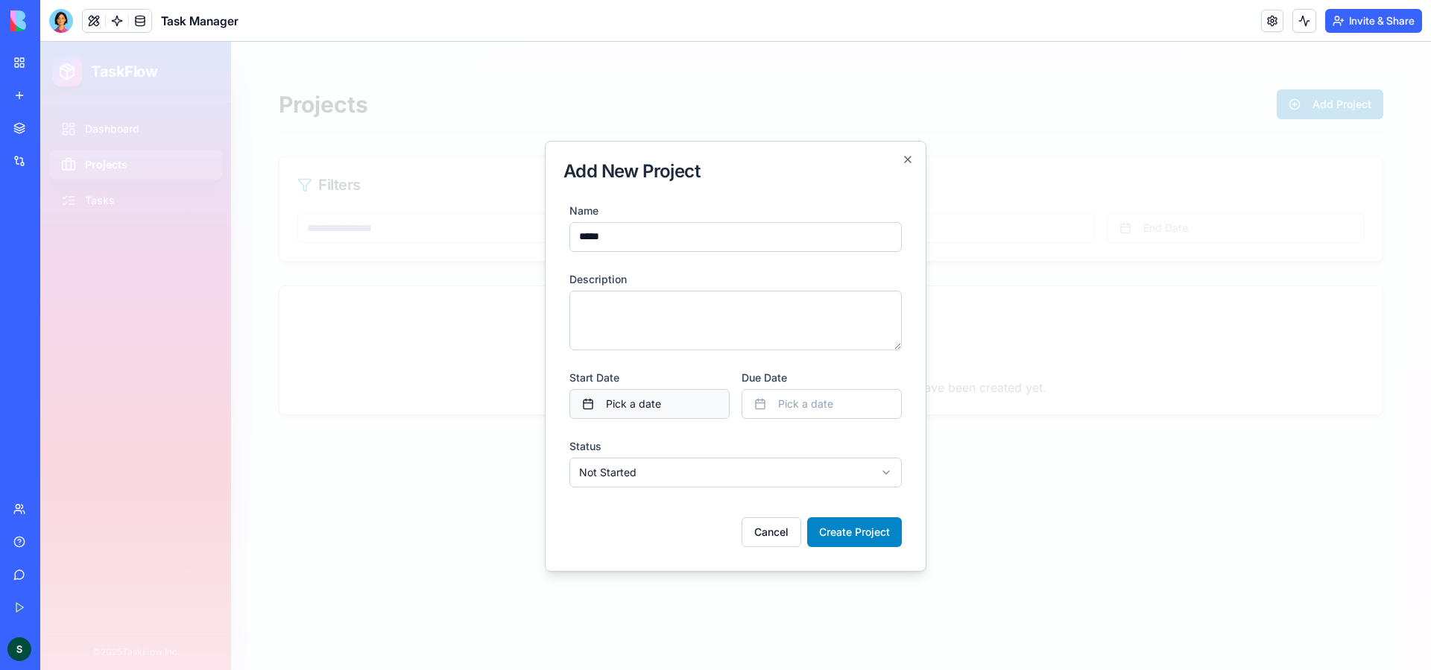
type input "*****"
click at [607, 408] on span "Pick a date" at bounding box center [633, 403] width 55 height 15
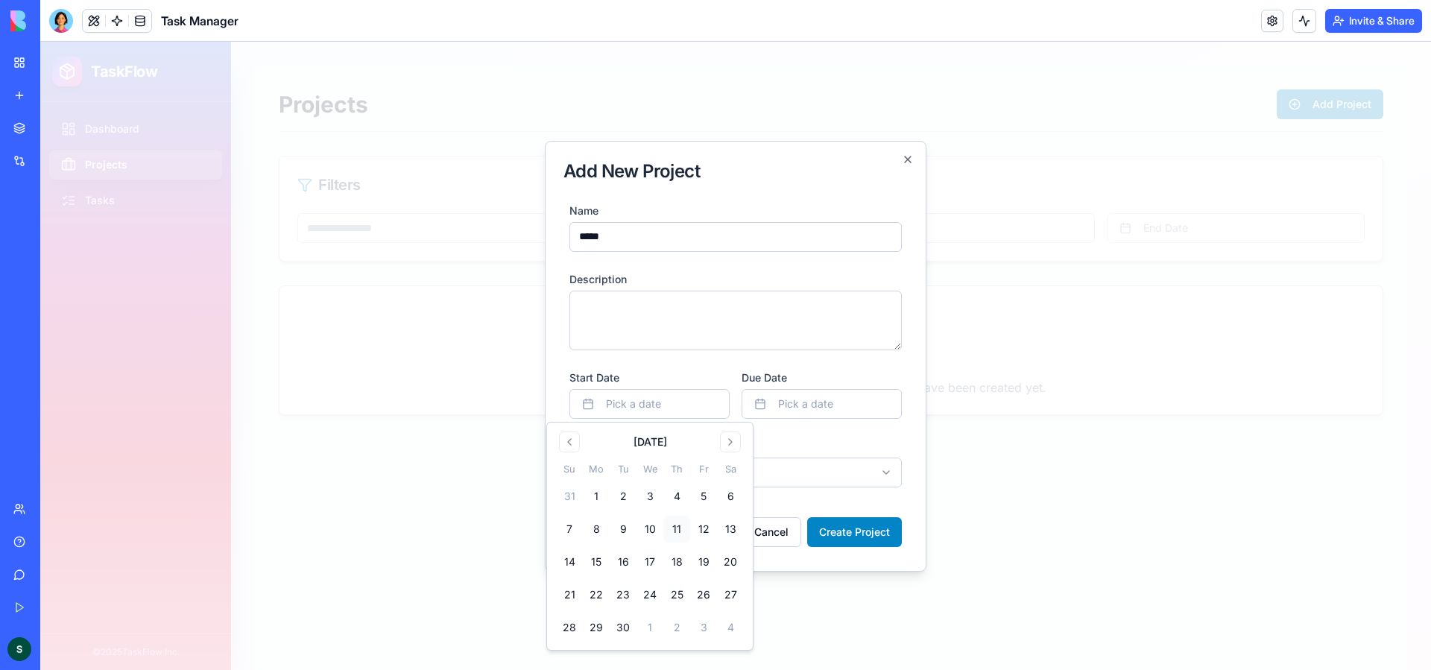
click at [779, 352] on form "**********" at bounding box center [735, 374] width 344 height 358
click at [630, 471] on body "**********" at bounding box center [735, 356] width 1390 height 628
click at [882, 531] on button "Create Project" at bounding box center [854, 532] width 95 height 30
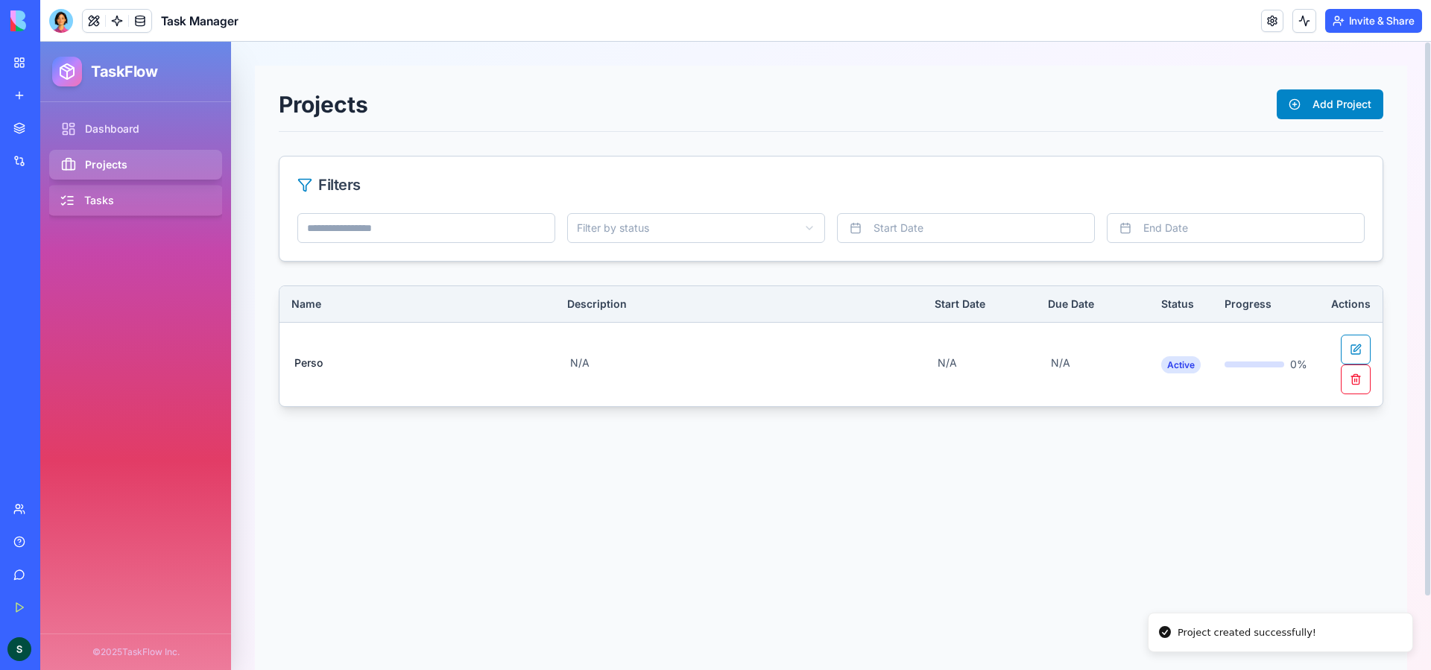
click at [101, 198] on link "Tasks" at bounding box center [136, 201] width 177 height 31
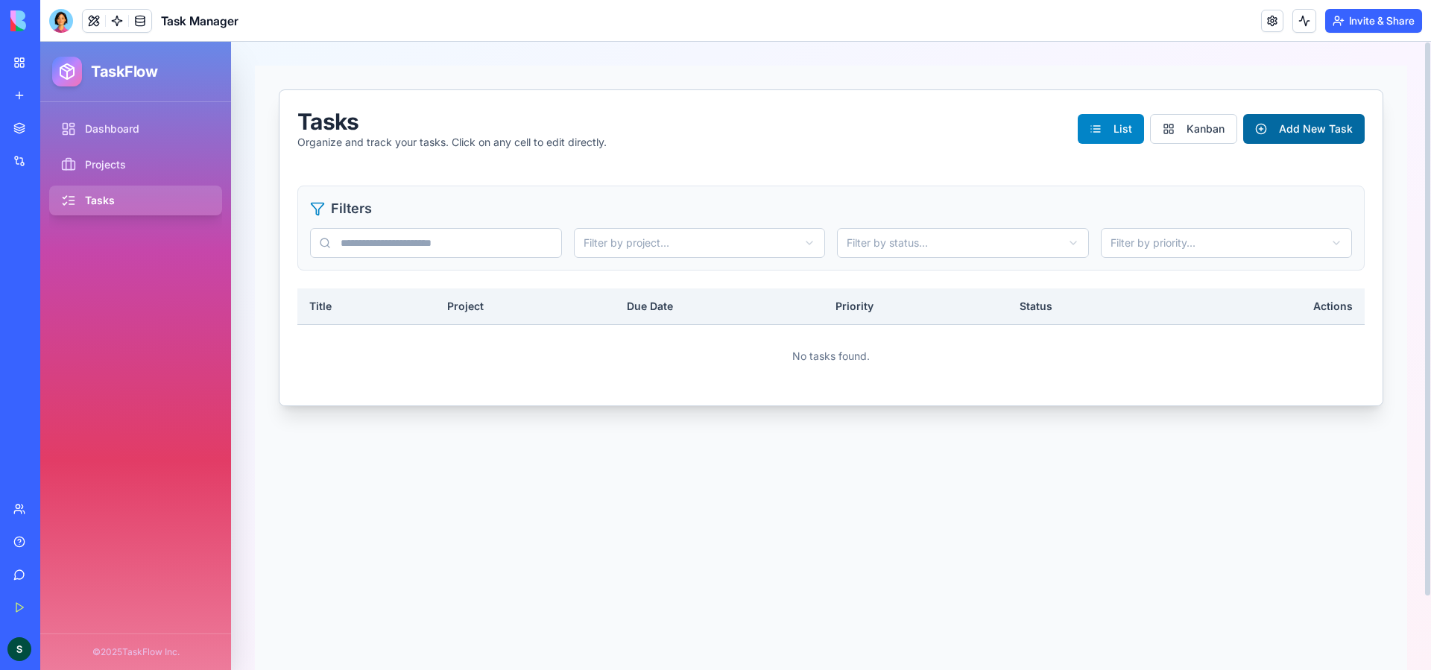
click at [1347, 136] on button "Add New Task" at bounding box center [1303, 129] width 121 height 30
click at [1160, 133] on button "Kanban" at bounding box center [1193, 129] width 87 height 30
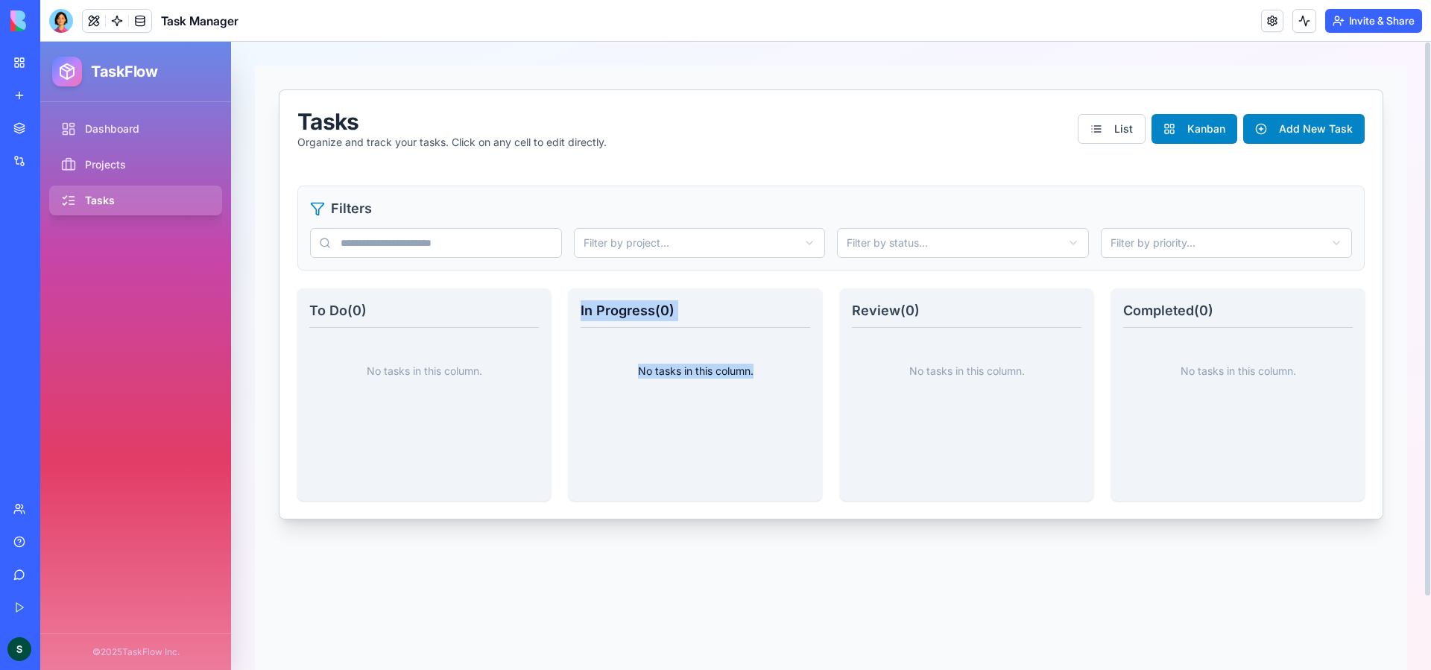
drag, startPoint x: 492, startPoint y: 395, endPoint x: 802, endPoint y: 435, distance: 312.5
click at [802, 435] on div "To Do ( 0 ) No tasks in this column. In Progress ( 0 ) No tasks in this column.…" at bounding box center [830, 394] width 1067 height 212
click at [757, 443] on div "No tasks in this column." at bounding box center [694, 414] width 229 height 149
click at [364, 248] on input "text" at bounding box center [436, 243] width 252 height 30
click at [1322, 134] on button "Add New Task" at bounding box center [1303, 129] width 121 height 30
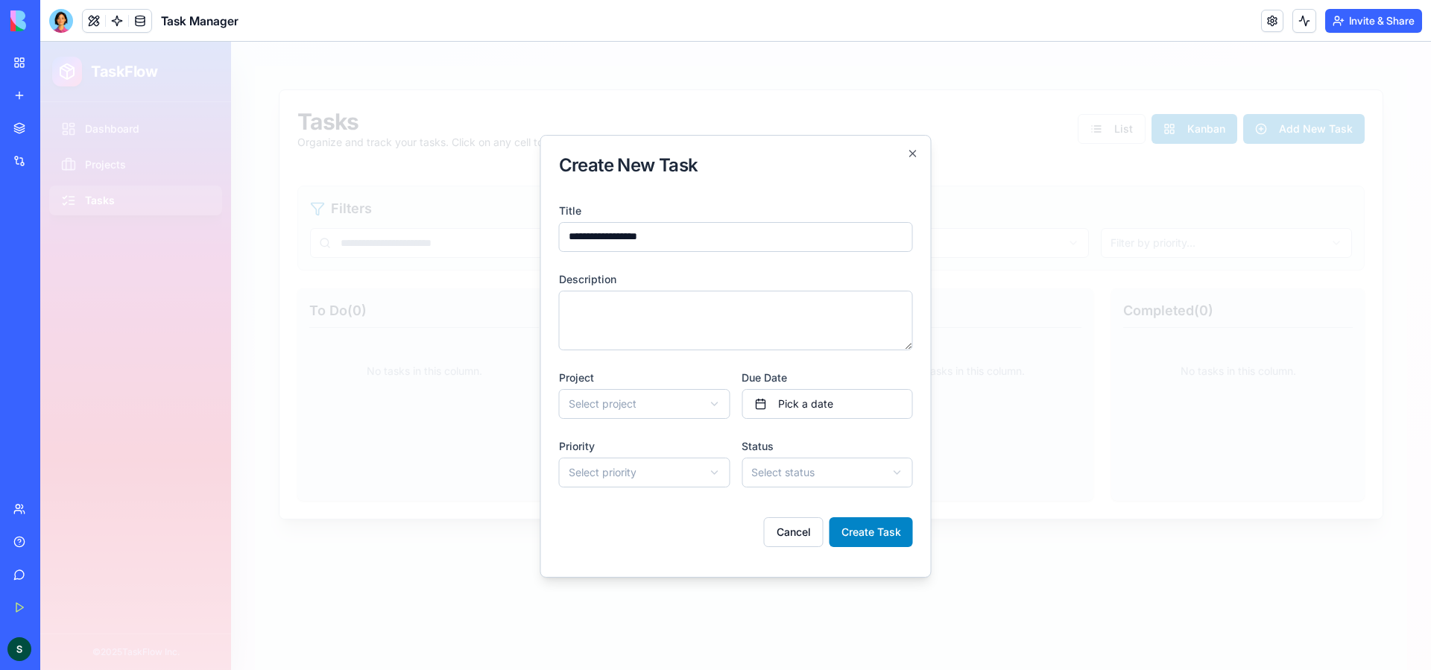
type input "**********"
click at [653, 405] on body "**********" at bounding box center [735, 356] width 1390 height 628
click at [656, 467] on body "**********" at bounding box center [735, 356] width 1390 height 628
click at [829, 472] on body "**********" at bounding box center [735, 356] width 1390 height 628
click at [889, 534] on button "Create Task" at bounding box center [870, 532] width 83 height 30
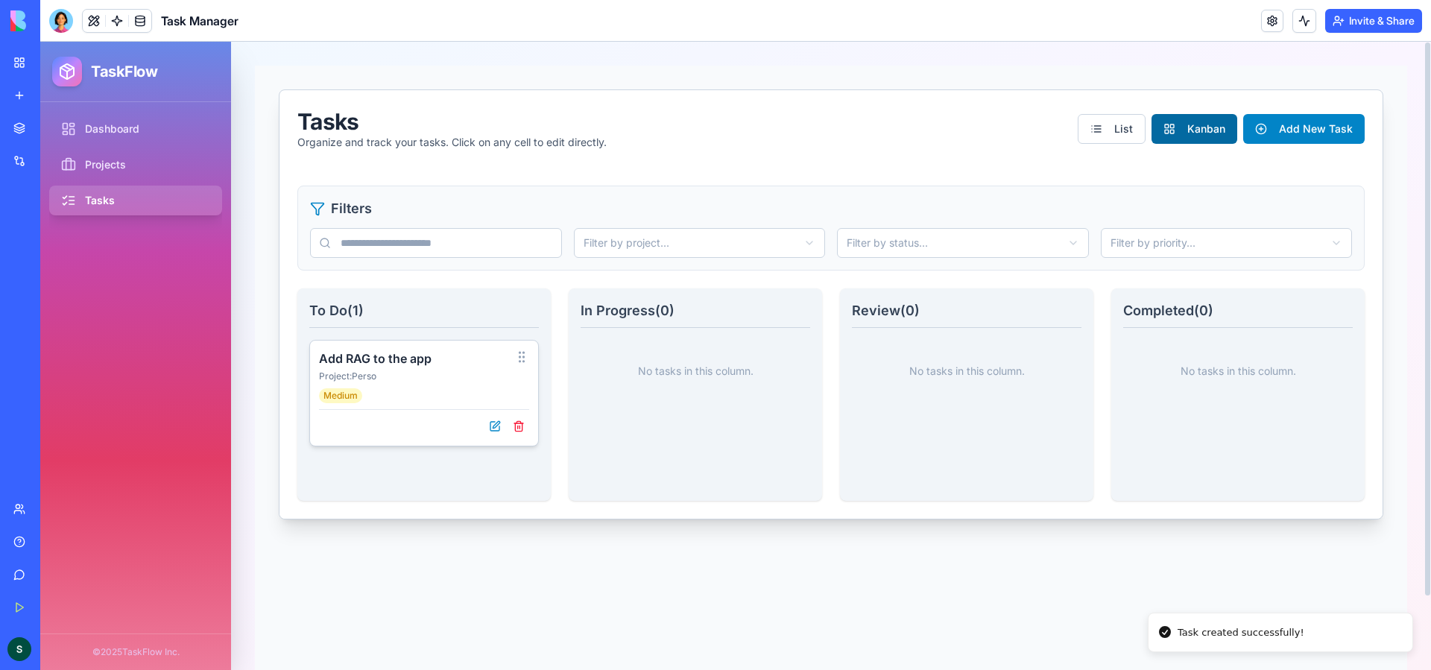
click at [1198, 139] on button "Kanban" at bounding box center [1194, 129] width 86 height 30
click at [1214, 114] on button "Kanban" at bounding box center [1194, 129] width 86 height 30
click at [1208, 127] on button "Kanban" at bounding box center [1194, 129] width 86 height 30
